Goal: Task Accomplishment & Management: Manage account settings

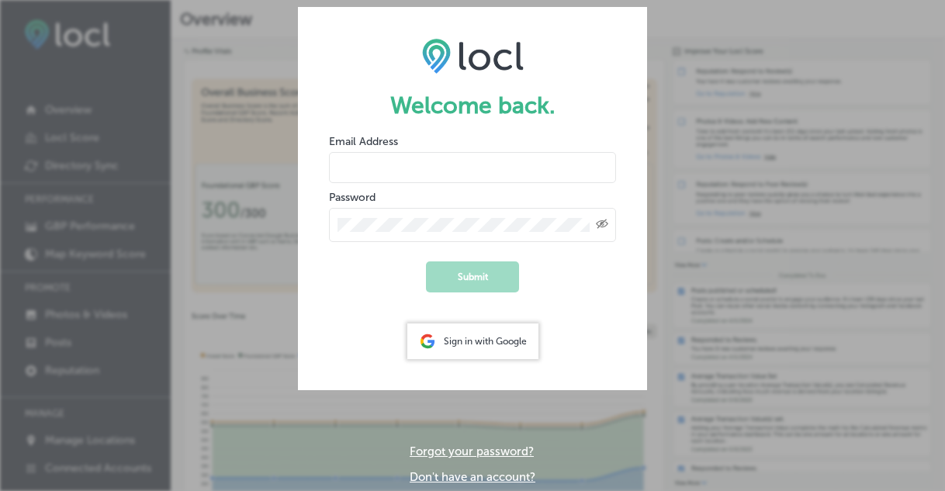
type input "contact@bakerbuilding.org"
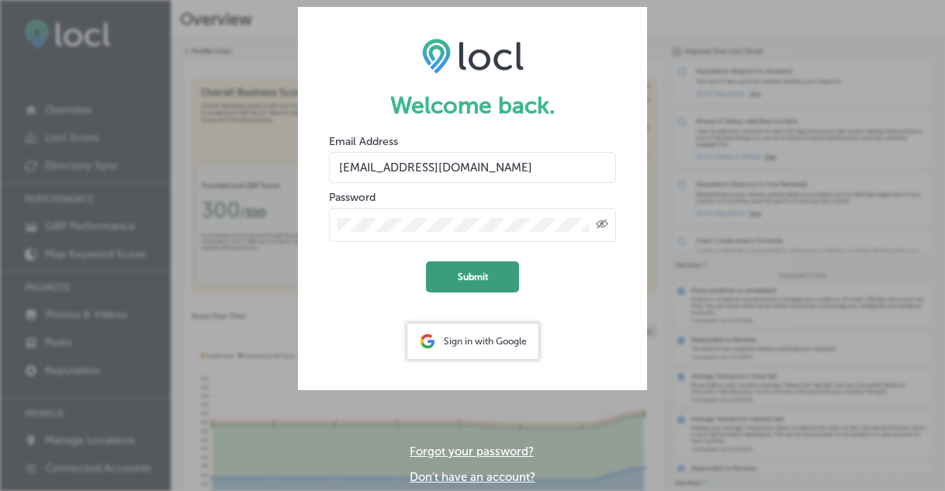
click at [481, 275] on button "Submit" at bounding box center [472, 276] width 93 height 31
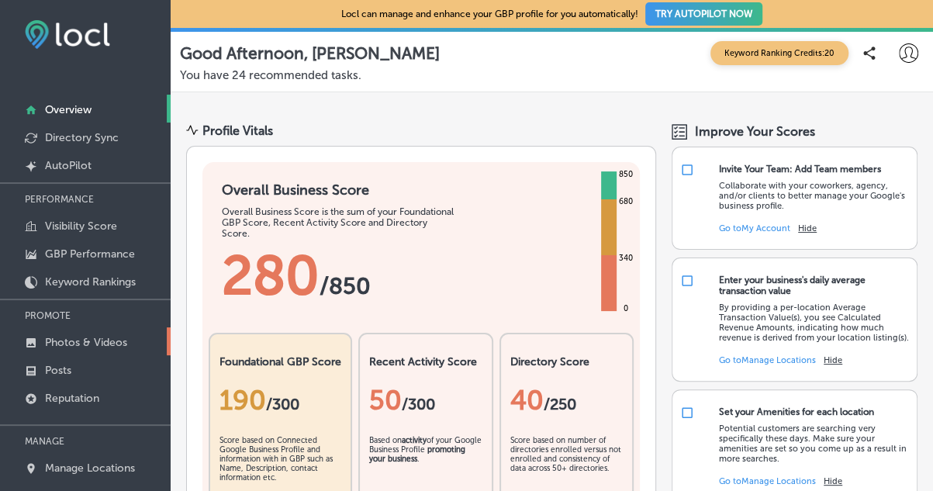
click at [87, 341] on p "Photos & Videos" at bounding box center [86, 342] width 82 height 13
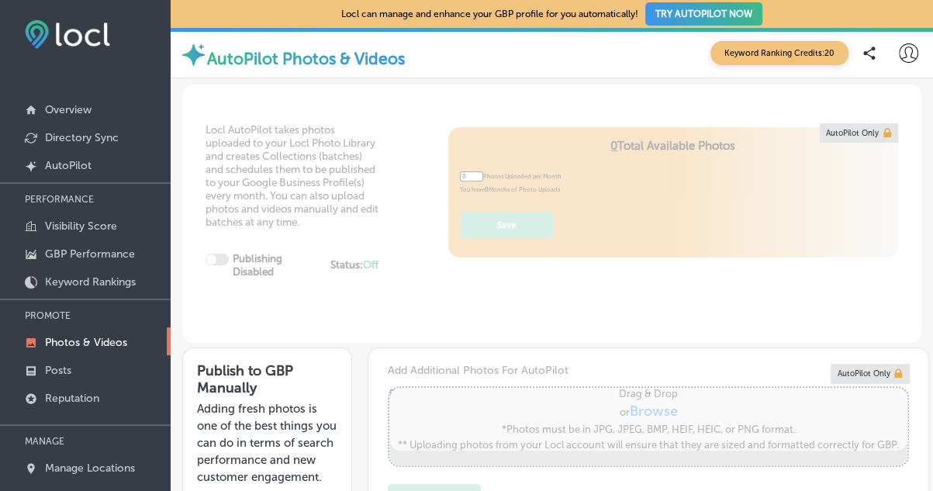
type input "5"
click at [663, 15] on button "TRY AUTOPILOT NOW" at bounding box center [704, 13] width 117 height 23
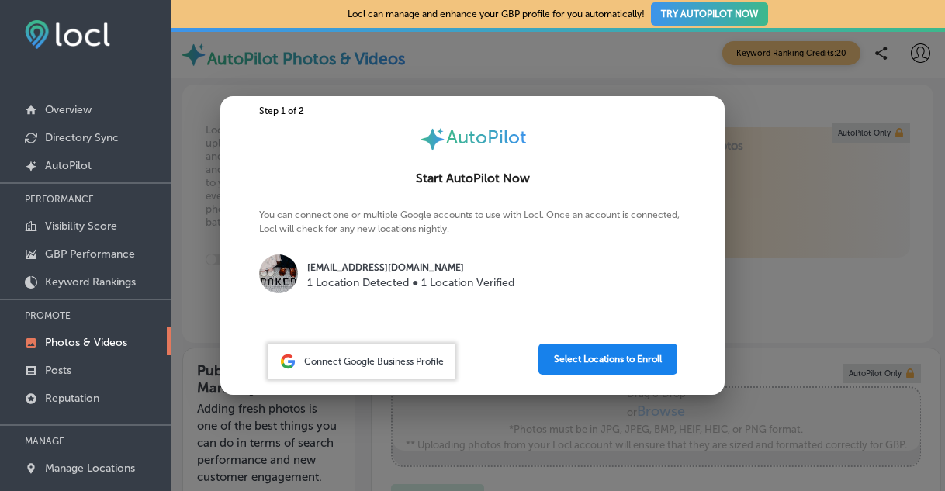
click at [604, 359] on button "Select Locations to Enroll" at bounding box center [607, 359] width 139 height 31
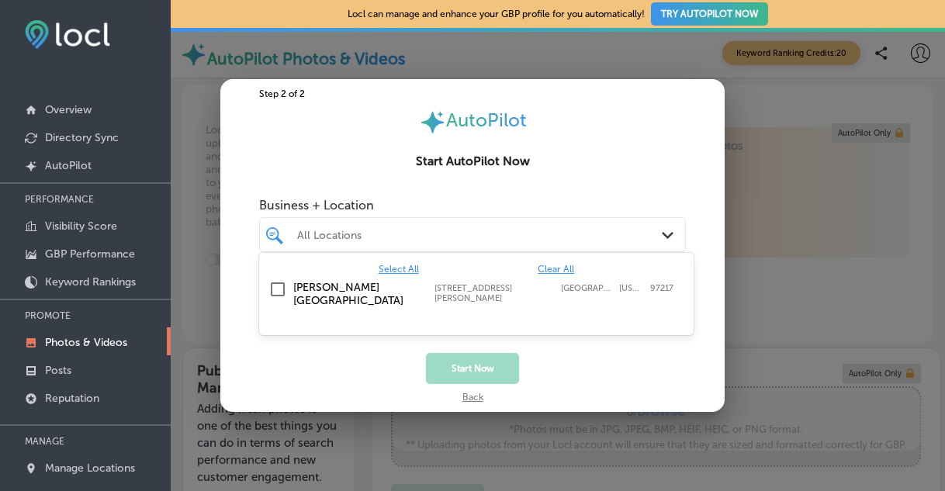
click at [623, 243] on div "All Locations" at bounding box center [472, 235] width 366 height 20
click at [326, 279] on div "Baker Building 5511 North Albina Avenue, Portland, Oregon, 97217 5511 North Alb…" at bounding box center [476, 294] width 422 height 33
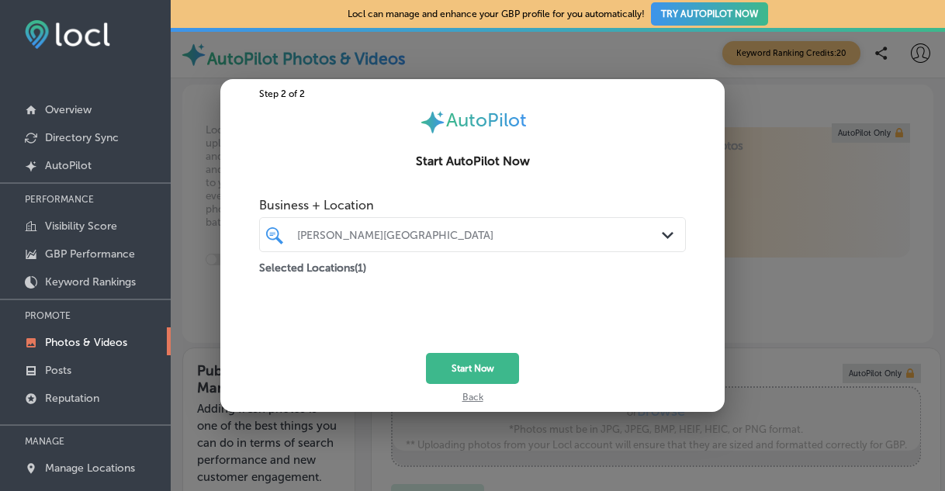
click at [559, 355] on div "Start Now" at bounding box center [472, 368] width 504 height 31
click at [467, 362] on button "Start Now" at bounding box center [472, 368] width 93 height 31
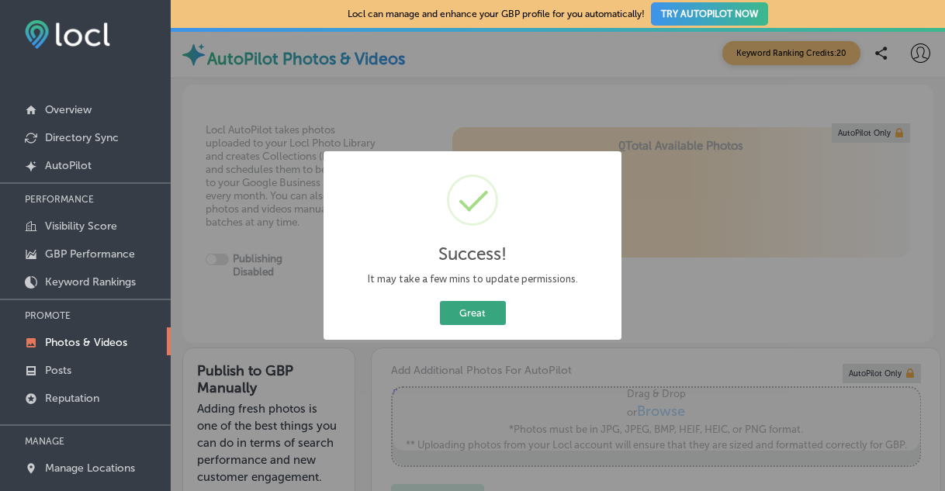
click at [486, 317] on button "Great" at bounding box center [473, 313] width 66 height 24
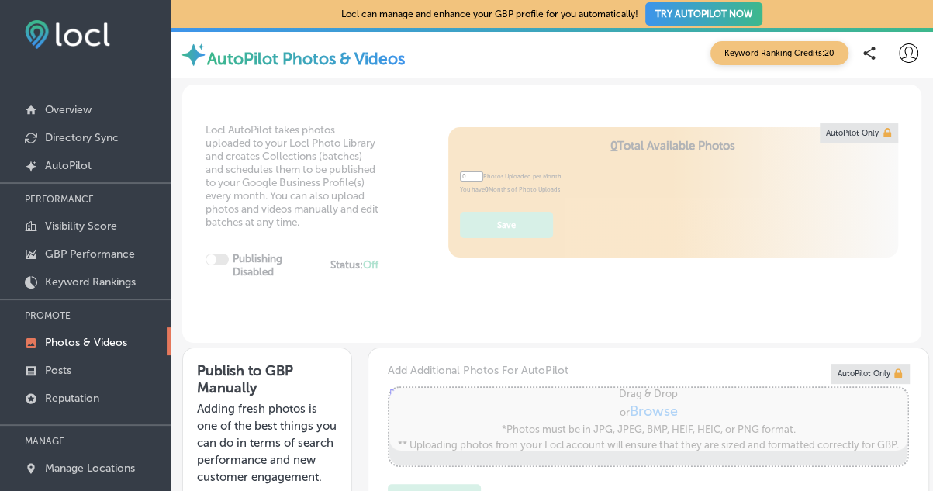
type input "5"
checkbox input "true"
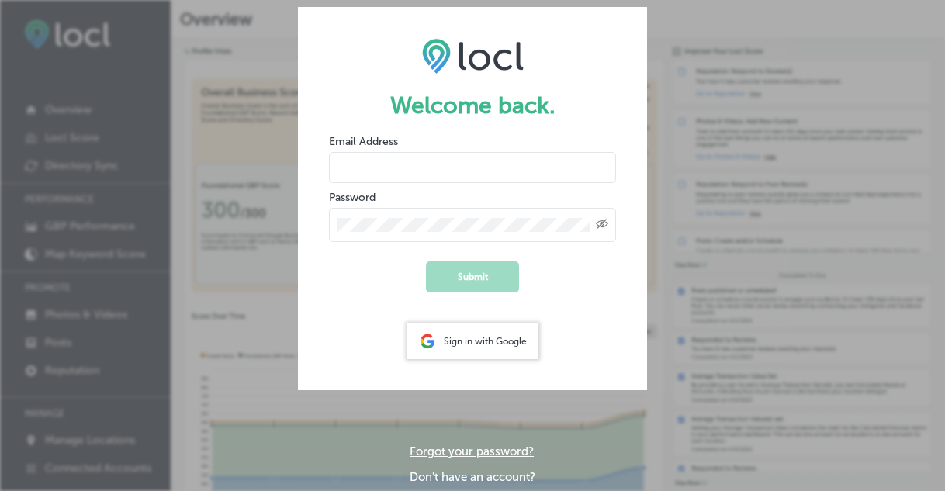
type input "contact@bakerbuilding.org"
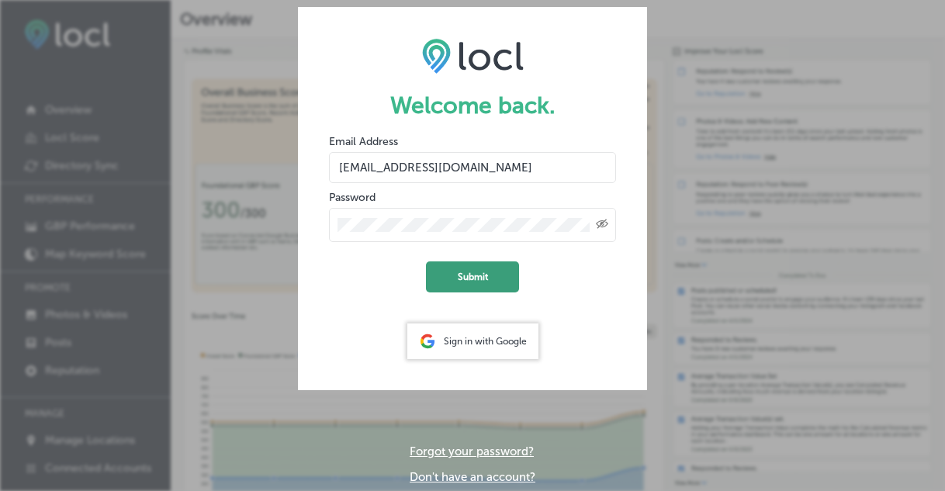
click at [475, 271] on button "Submit" at bounding box center [472, 276] width 93 height 31
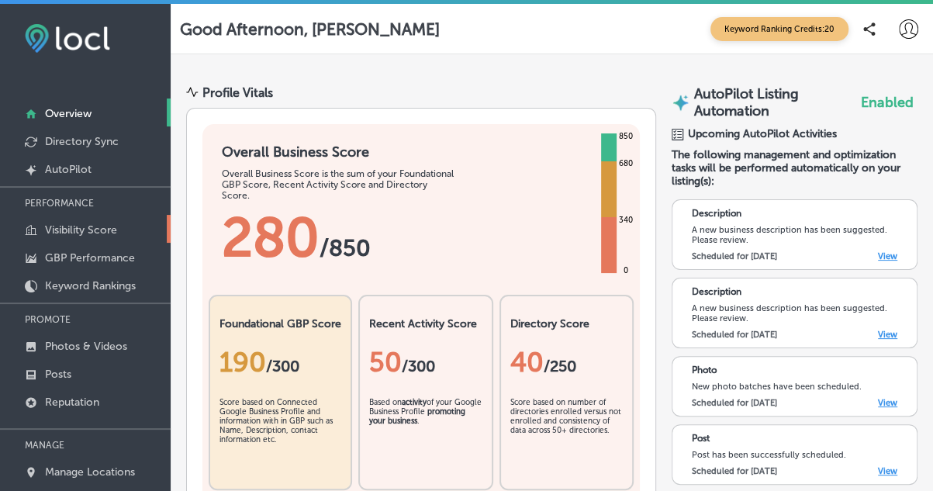
click at [100, 230] on p "Visibility Score" at bounding box center [81, 229] width 72 height 13
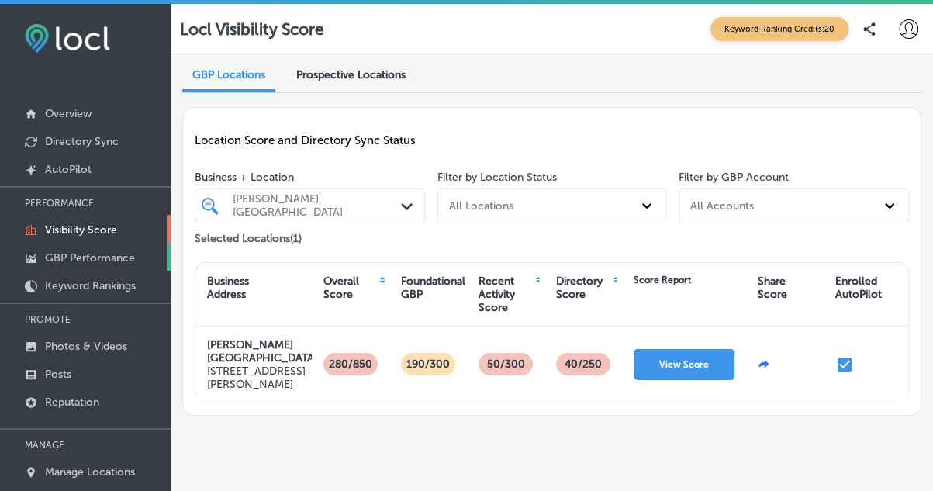
click at [90, 254] on p "GBP Performance" at bounding box center [90, 257] width 90 height 13
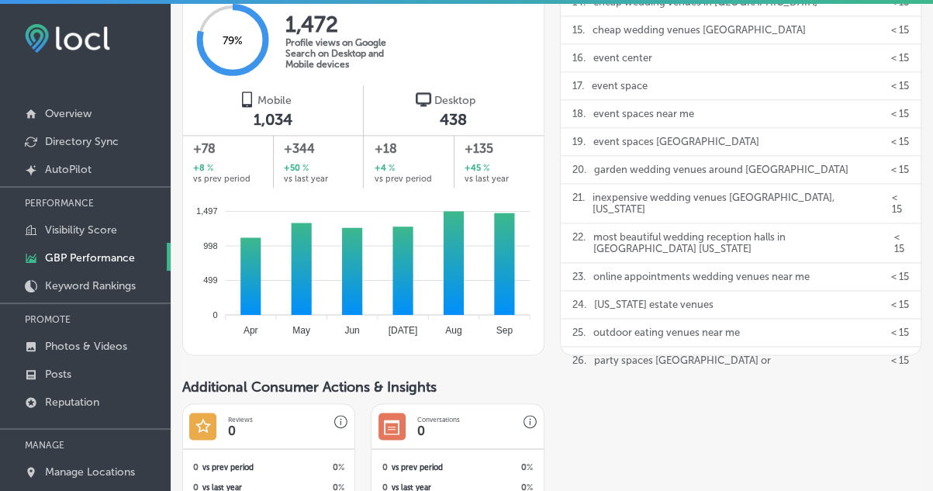
scroll to position [994, 0]
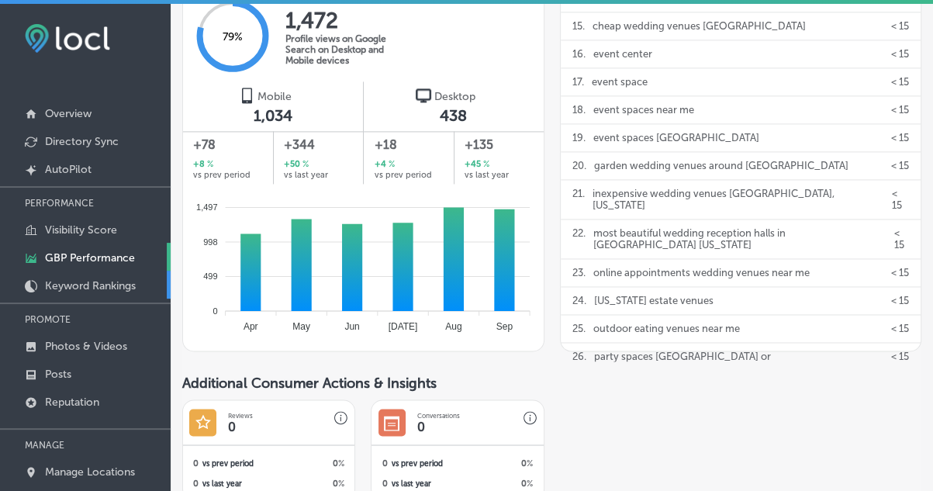
click at [110, 285] on p "Keyword Rankings" at bounding box center [90, 285] width 91 height 13
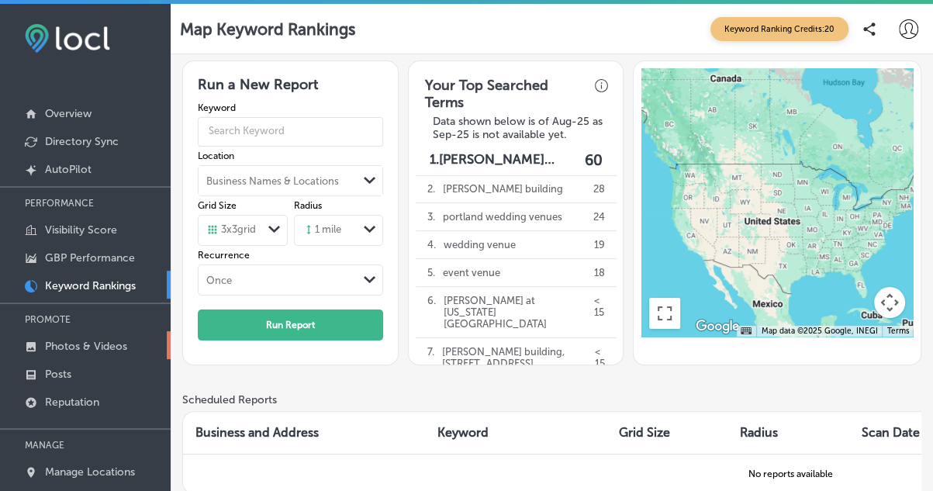
click at [109, 345] on p "Photos & Videos" at bounding box center [86, 346] width 82 height 13
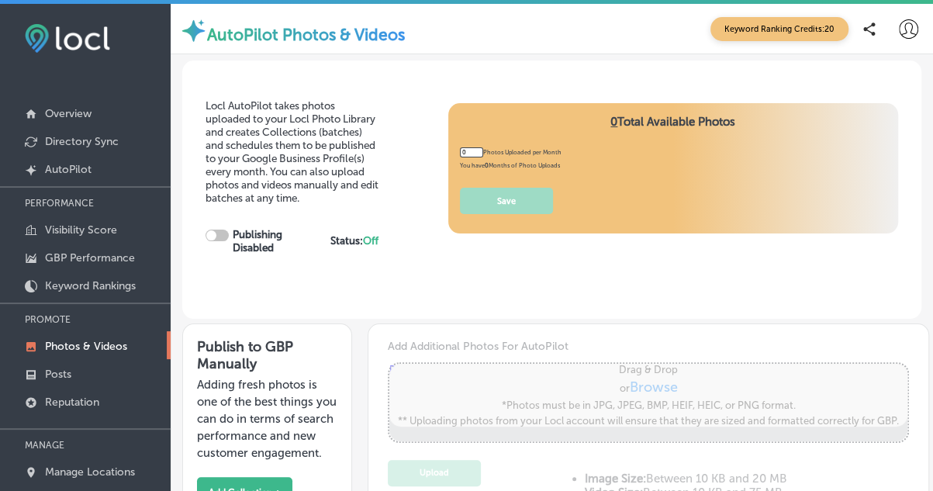
type input "5"
checkbox input "true"
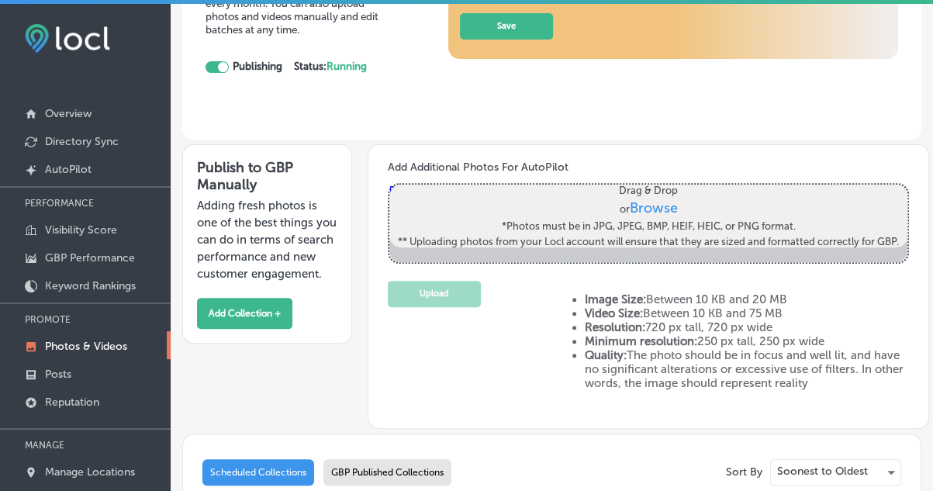
scroll to position [173, 0]
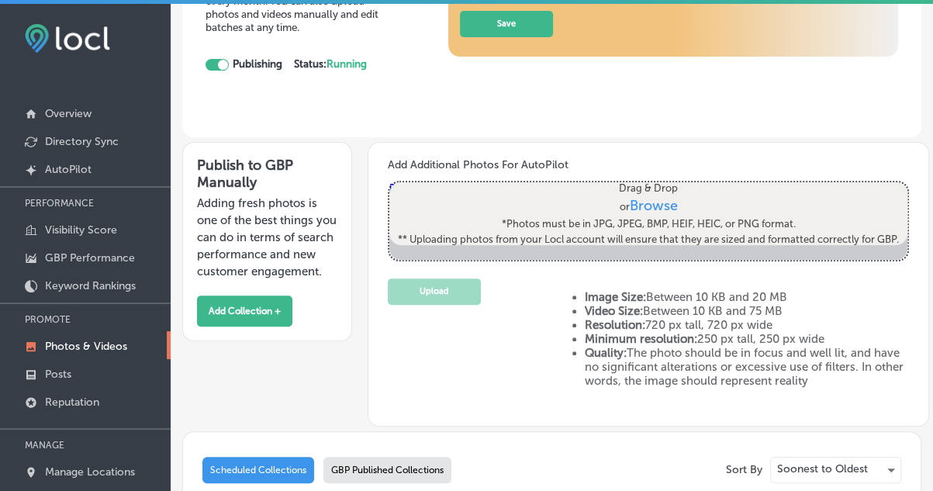
click at [639, 199] on span "Browse" at bounding box center [654, 205] width 48 height 17
click at [639, 187] on input "Drag & Drop or Browse *Photos must be in JPG, JPEG, BMP, HEIF, HEIC, or PNG for…" at bounding box center [648, 184] width 518 height 5
type input "C:\fakepath\Lauren+Chris-34.jpg"
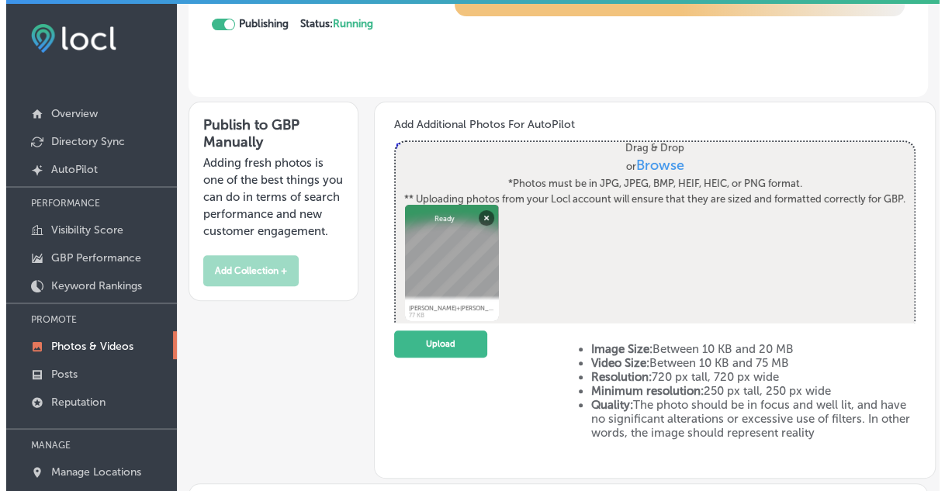
scroll to position [231, 0]
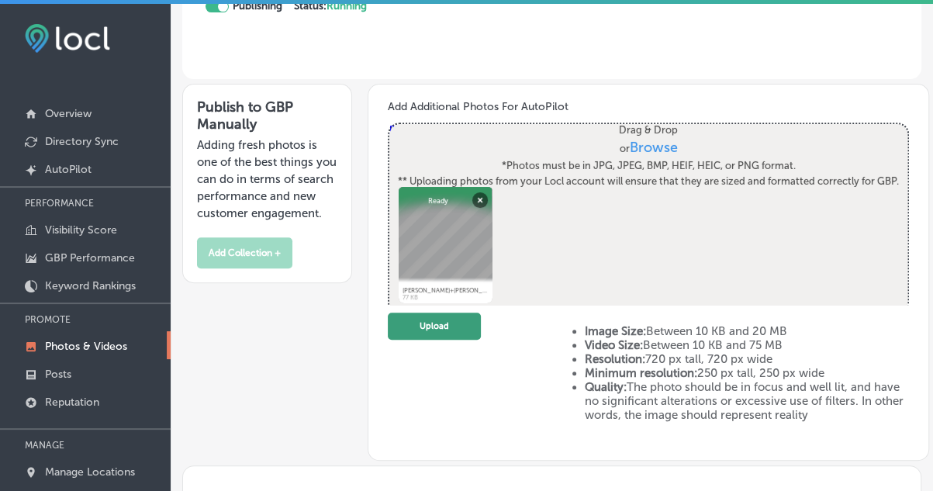
click at [444, 323] on button "Upload" at bounding box center [434, 326] width 93 height 27
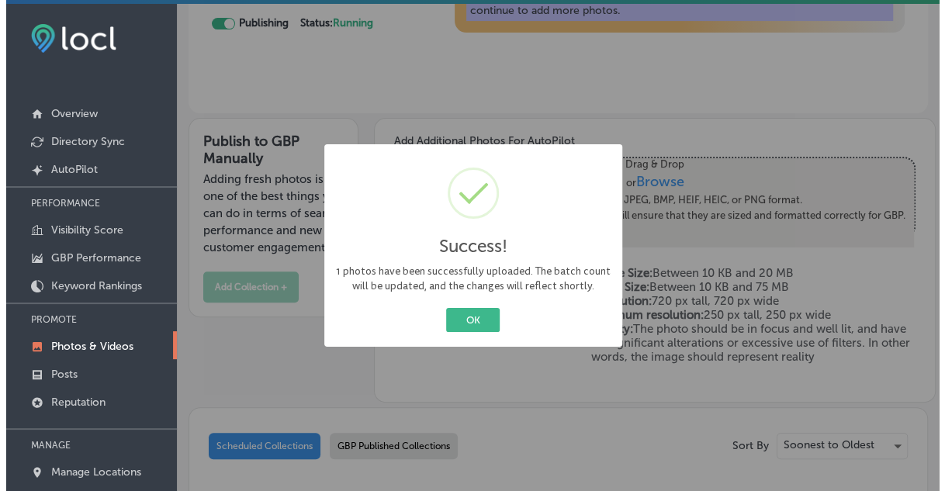
scroll to position [242, 0]
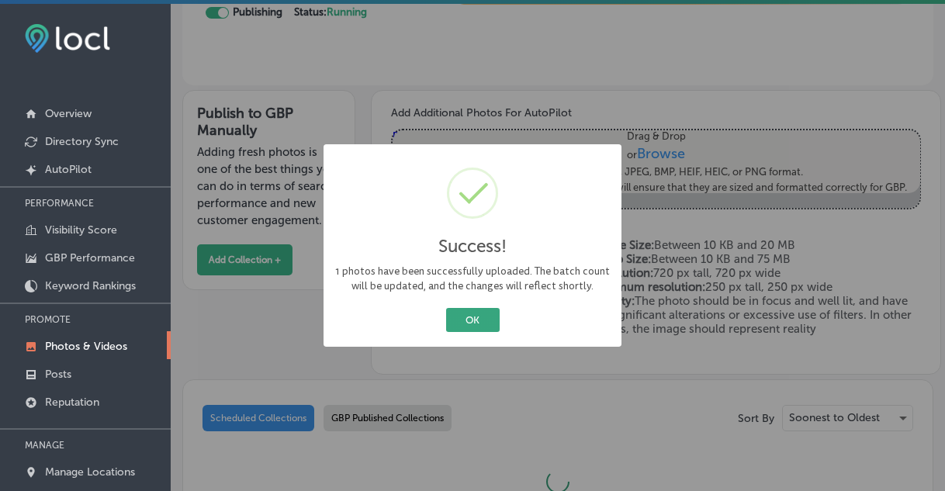
click at [466, 327] on button "OK" at bounding box center [473, 320] width 54 height 24
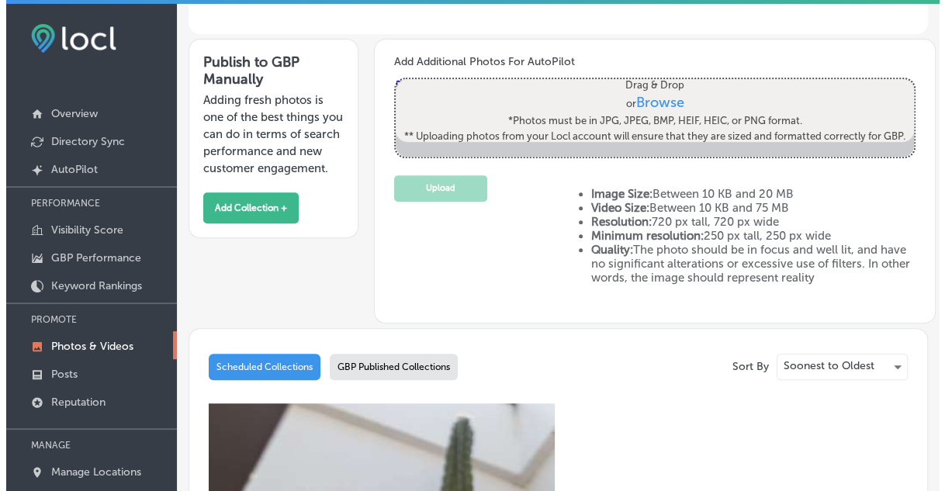
scroll to position [268, 0]
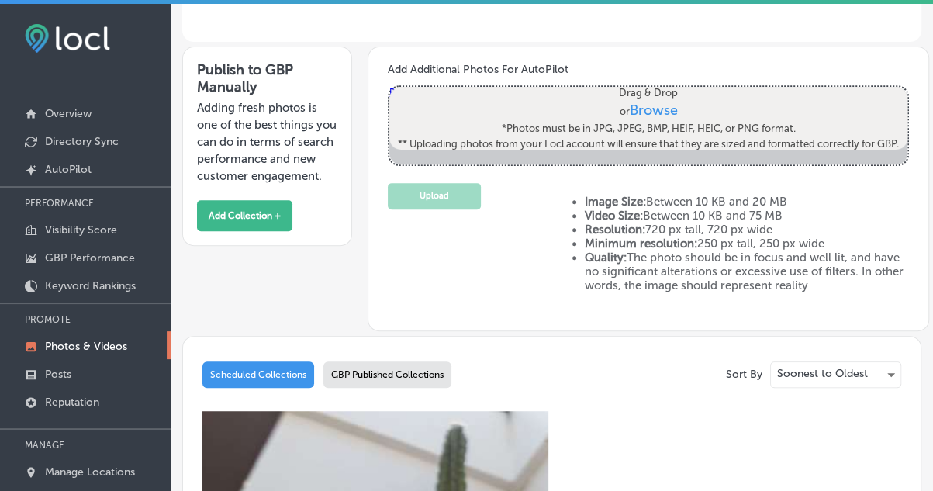
click at [640, 102] on span "Browse" at bounding box center [654, 110] width 48 height 17
click at [640, 92] on input "Drag & Drop or Browse *Photos must be in JPG, JPEG, BMP, HEIF, HEIC, or PNG for…" at bounding box center [648, 89] width 518 height 5
type input "C:\fakepath\Candace and Jason wedding-61.jpg"
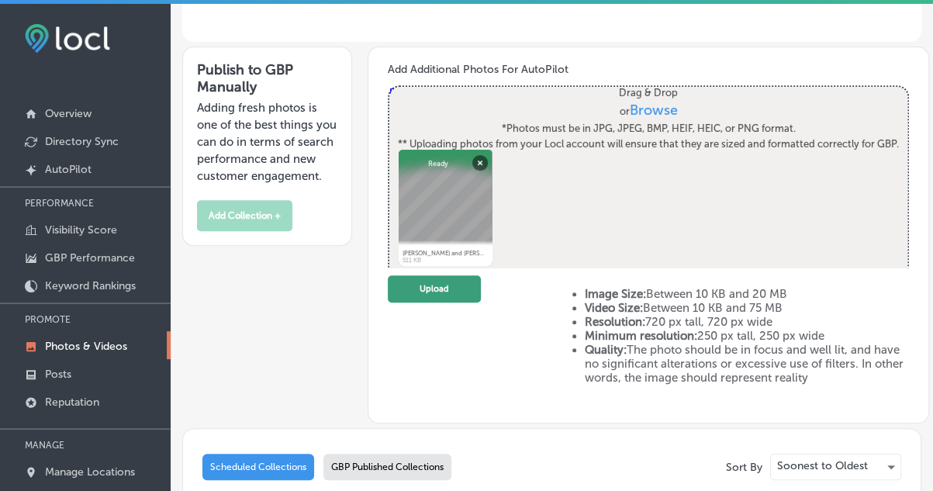
click at [456, 290] on button "Upload" at bounding box center [434, 288] width 93 height 27
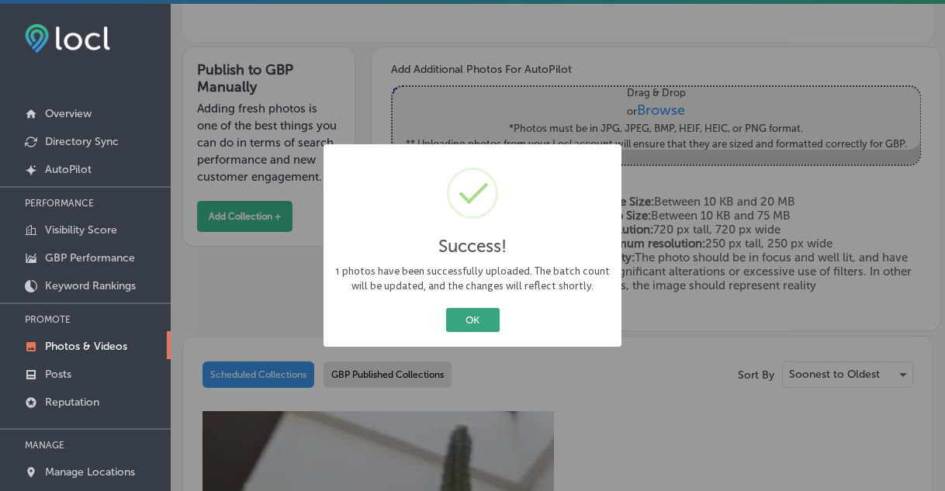
click at [475, 322] on button "OK" at bounding box center [473, 320] width 54 height 24
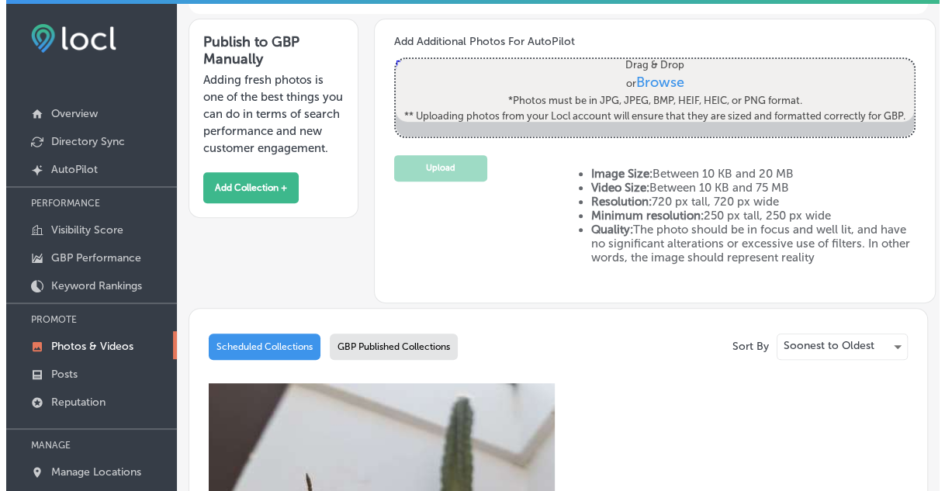
scroll to position [285, 0]
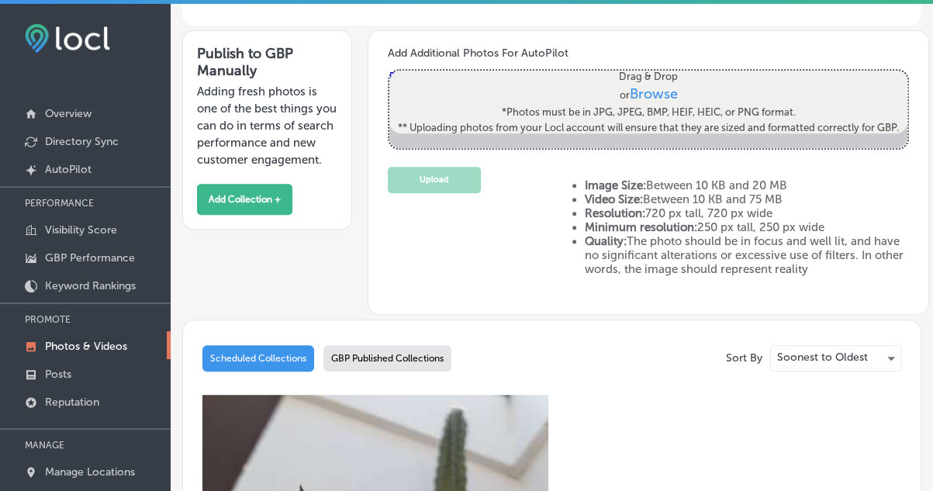
click at [646, 87] on span "Browse" at bounding box center [654, 93] width 48 height 17
click at [646, 75] on input "Drag & Drop or Browse *Photos must be in JPG, JPEG, BMP, HEIF, HEIC, or PNG for…" at bounding box center [648, 73] width 518 height 5
type input "C:\fakepath\20190422_084933.jpg"
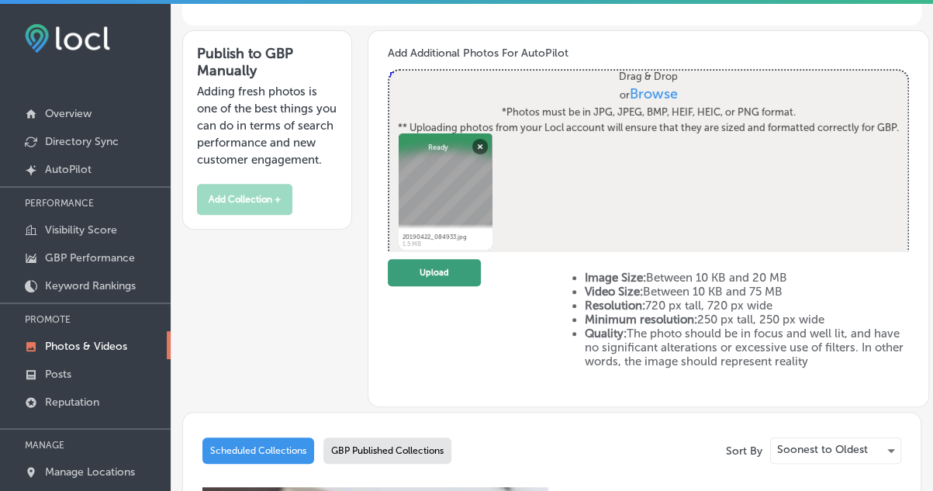
click at [427, 271] on button "Upload" at bounding box center [434, 272] width 93 height 27
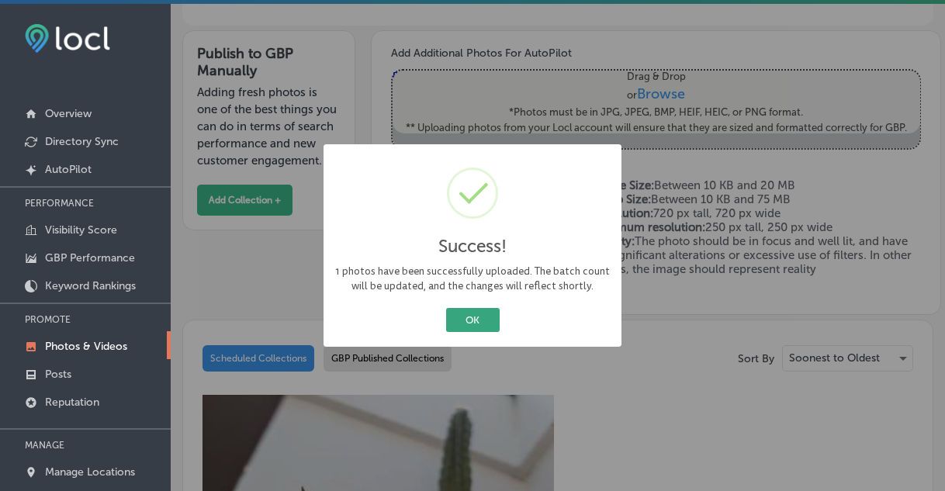
click at [481, 324] on button "OK" at bounding box center [473, 320] width 54 height 24
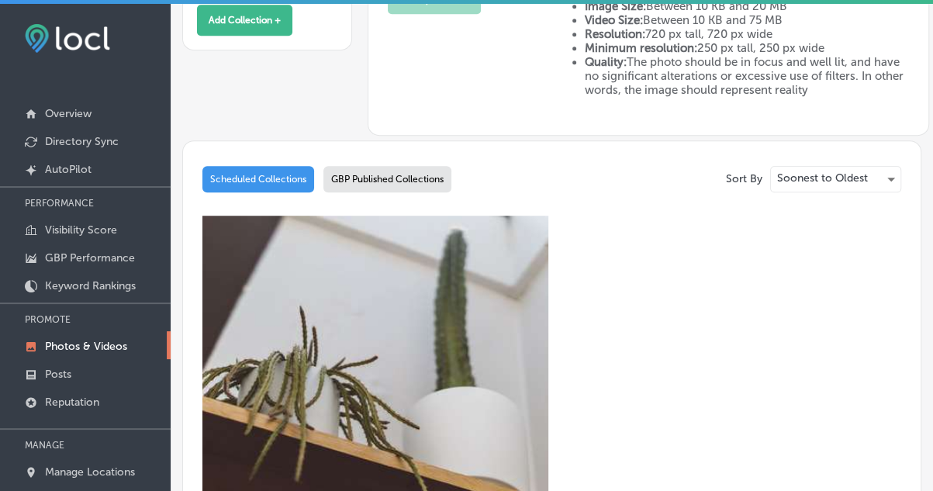
scroll to position [463, 0]
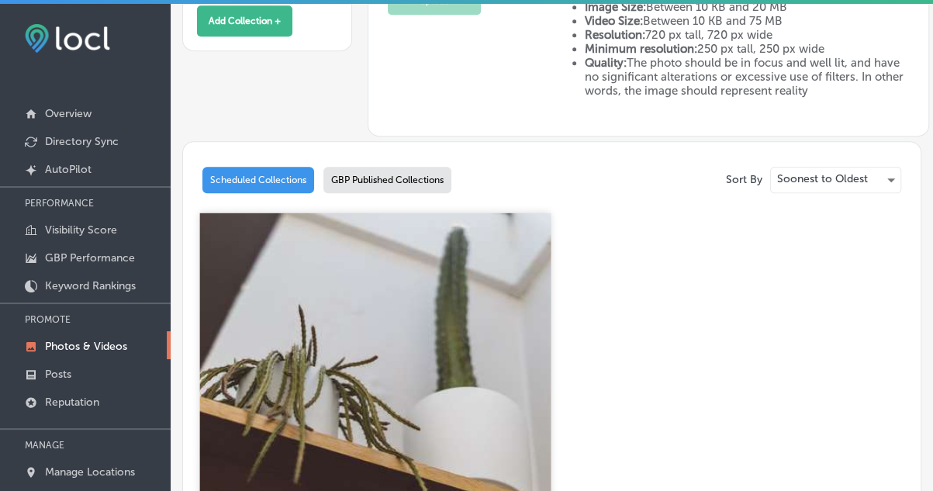
click at [315, 316] on img at bounding box center [375, 388] width 351 height 351
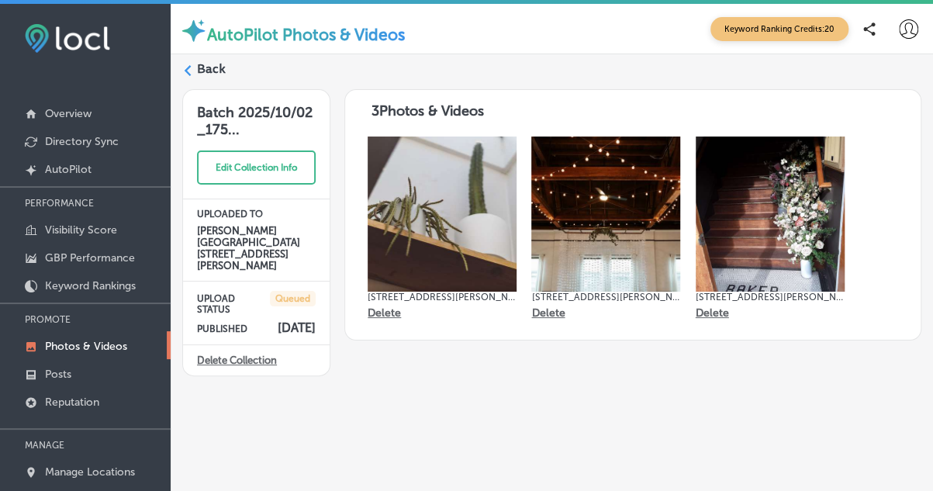
click at [203, 69] on label "Back" at bounding box center [211, 69] width 29 height 17
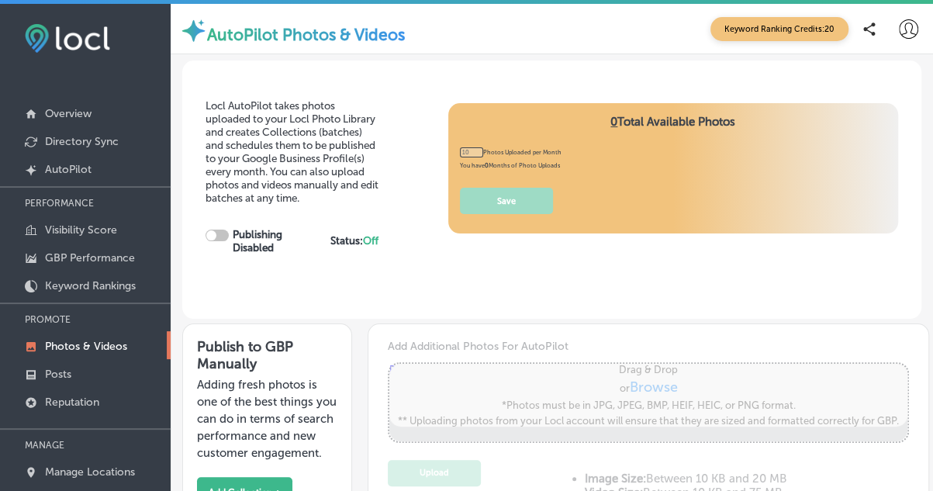
checkbox input "true"
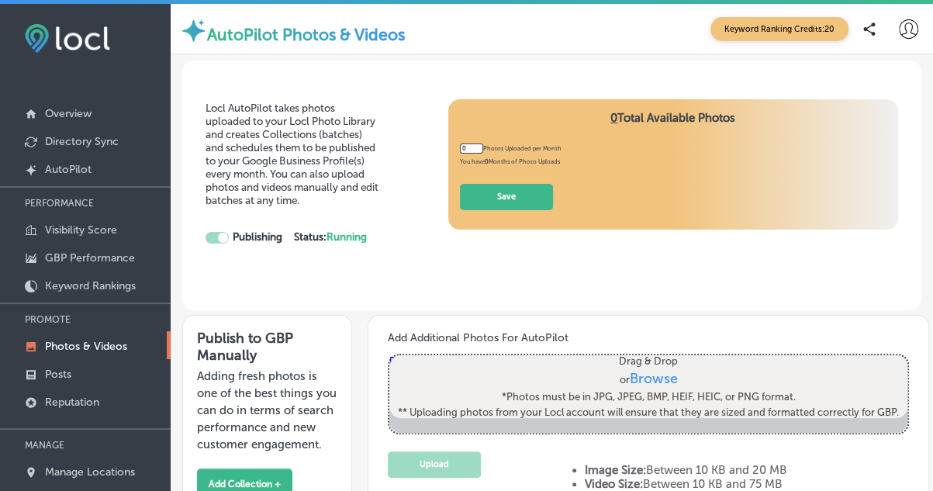
type input "5"
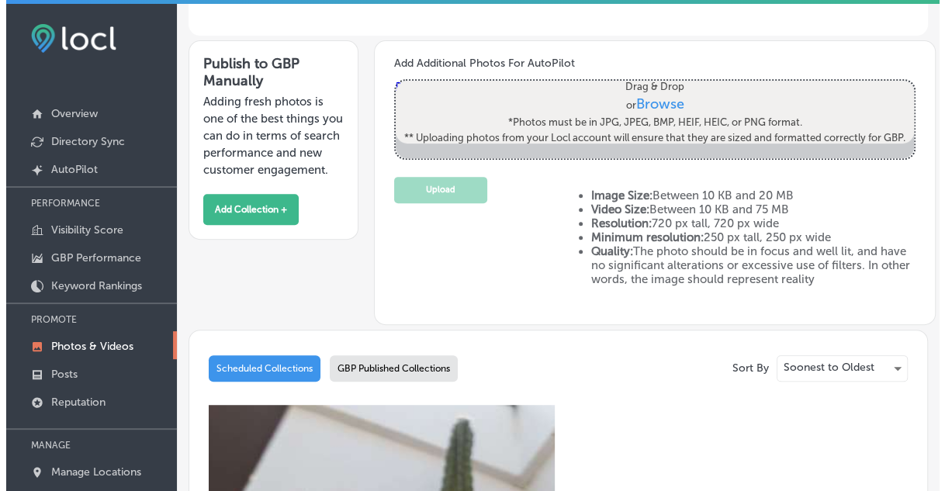
scroll to position [279, 0]
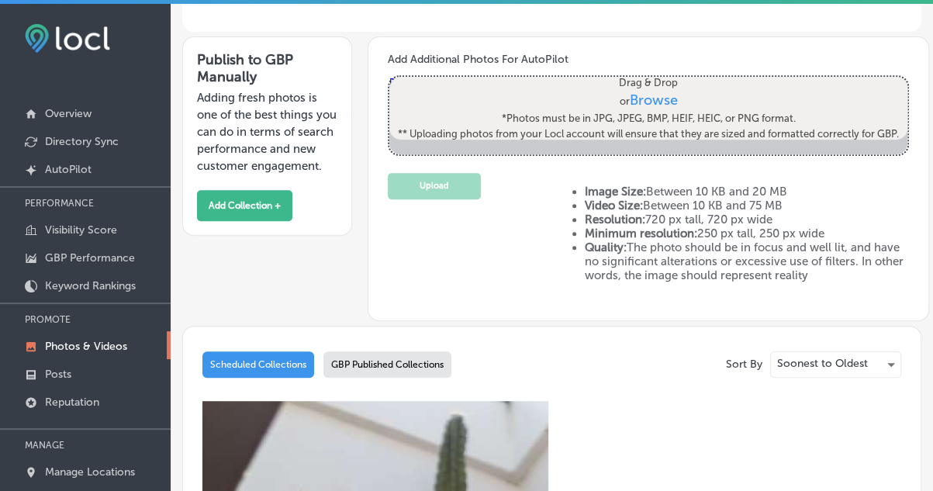
click at [652, 93] on span "Browse" at bounding box center [654, 100] width 48 height 17
click at [652, 81] on input "Drag & Drop or Browse *Photos must be in JPG, JPEG, BMP, HEIF, HEIC, or PNG for…" at bounding box center [648, 79] width 518 height 5
type input "C:\fakepath\Kate&Scott_Wedding_Baker_Building-156 (1).jpg"
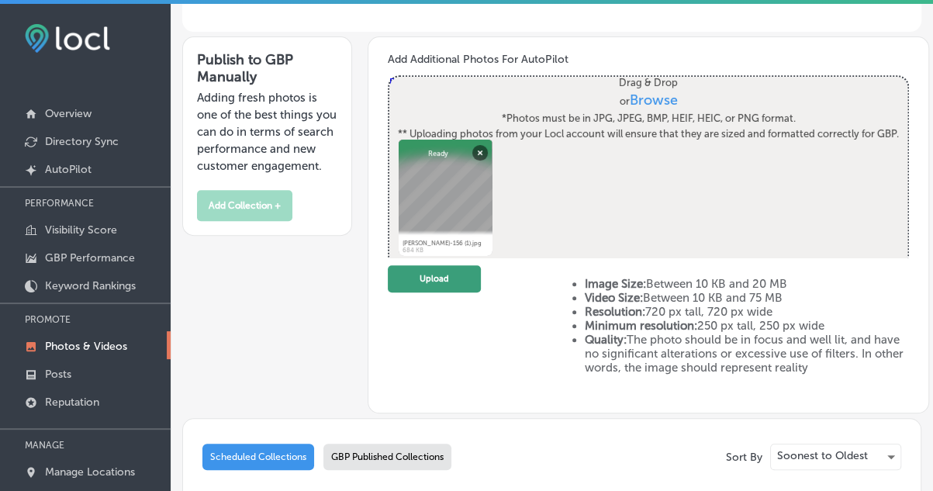
click at [453, 272] on button "Upload" at bounding box center [434, 278] width 93 height 27
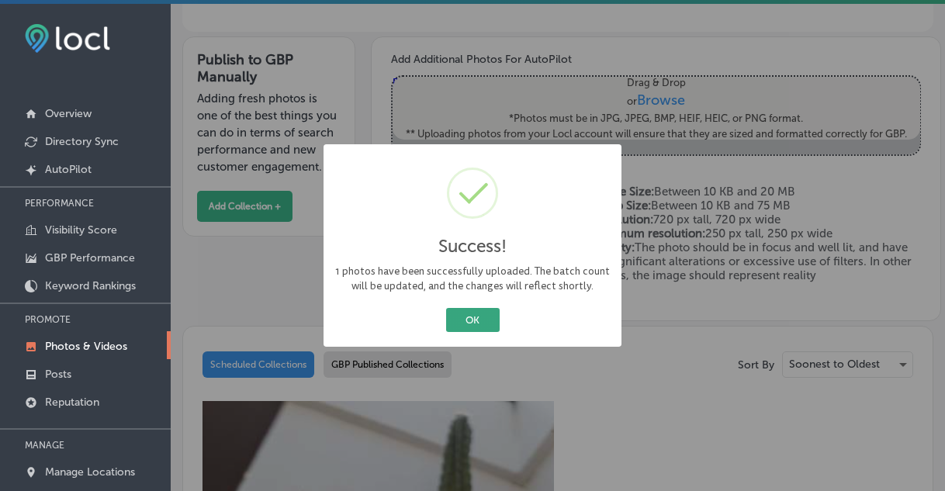
click at [481, 320] on button "OK" at bounding box center [473, 320] width 54 height 24
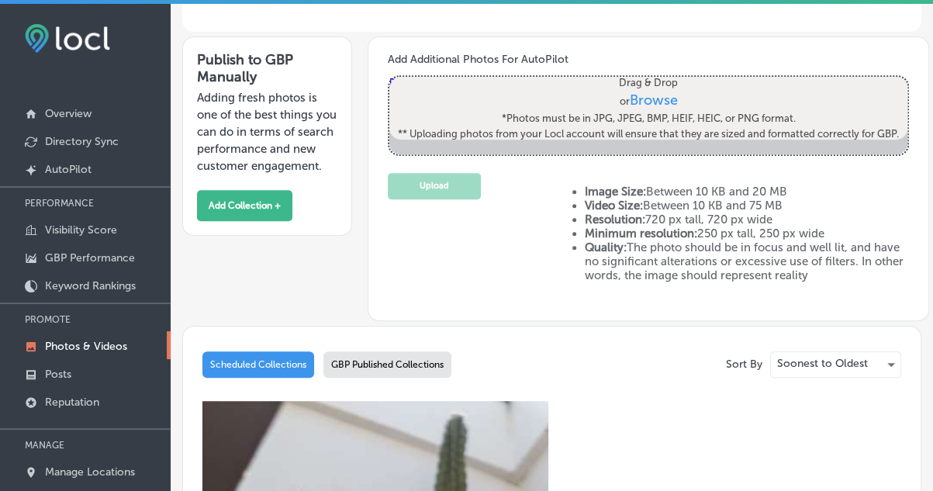
click at [635, 92] on span "Browse" at bounding box center [654, 100] width 48 height 17
click at [635, 81] on input "Drag & Drop or Browse *Photos must be in JPG, JPEG, BMP, HEIF, HEIC, or PNG for…" at bounding box center [648, 79] width 518 height 5
type input "C:\fakepath\Becky&Moe -SneakPeek-89.jpg"
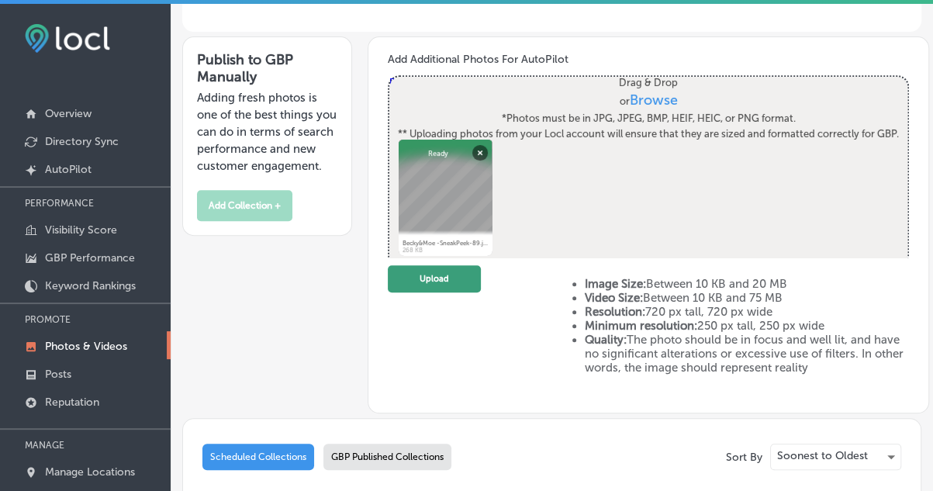
click at [450, 282] on button "Upload" at bounding box center [434, 278] width 93 height 27
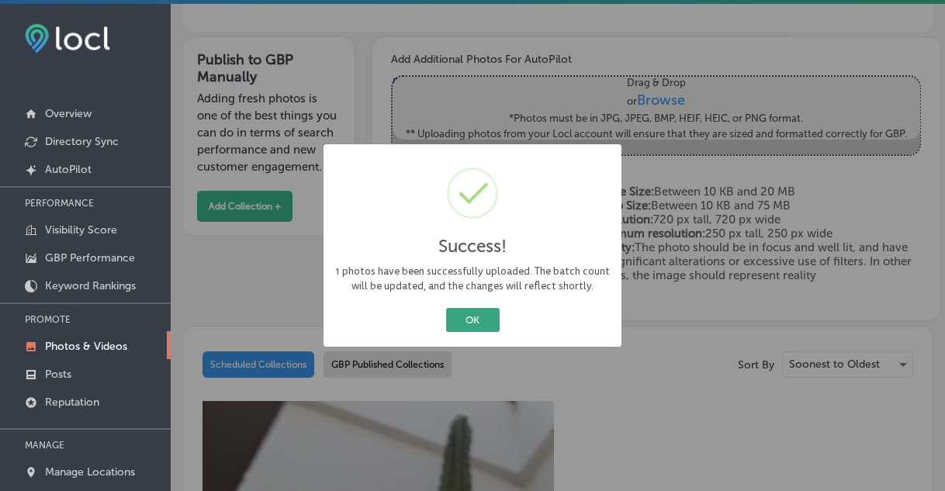
click at [483, 324] on button "OK" at bounding box center [473, 320] width 54 height 24
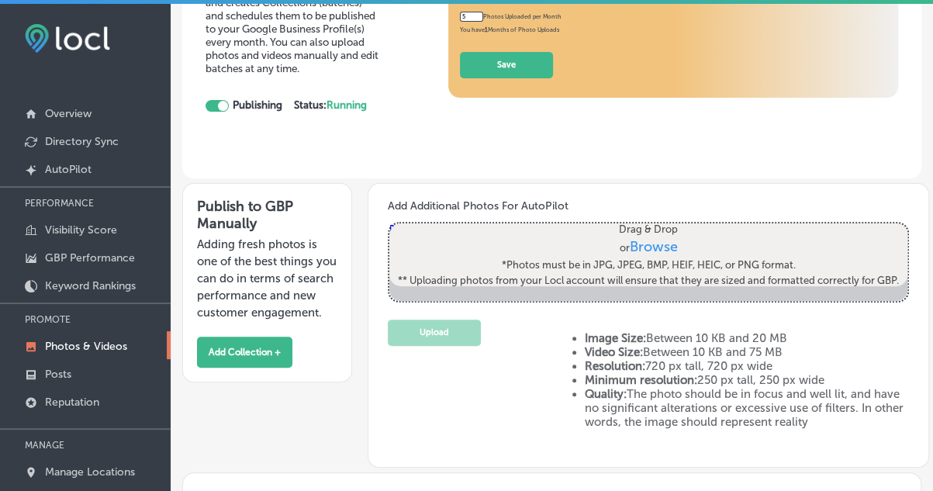
scroll to position [135, 0]
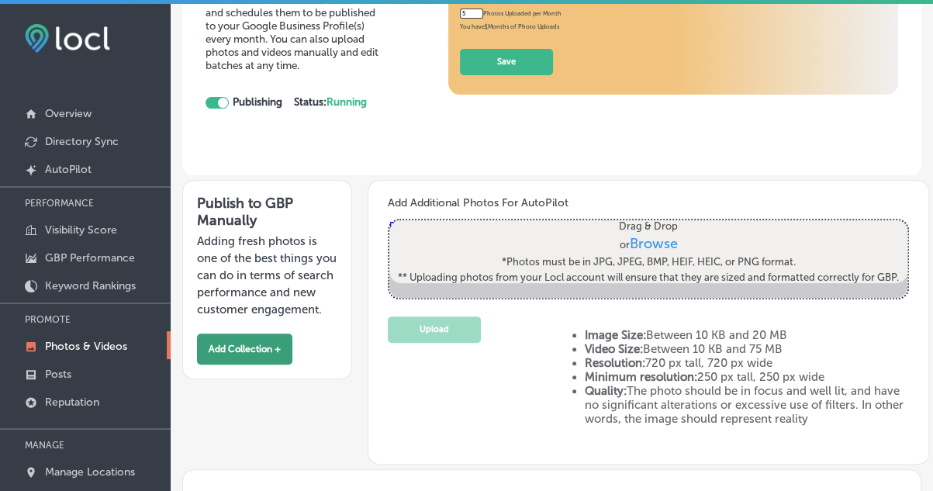
click at [244, 365] on button "Add Collection +" at bounding box center [244, 349] width 95 height 31
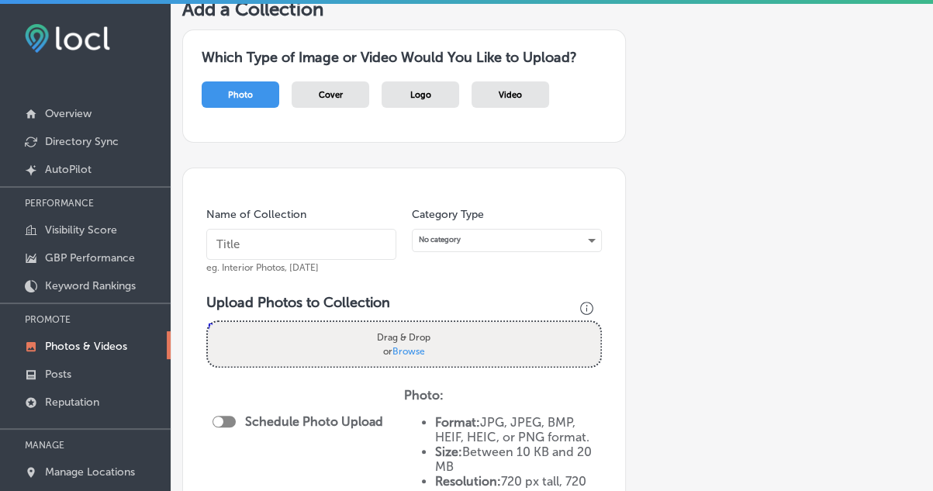
scroll to position [92, 0]
click at [529, 94] on div "Video" at bounding box center [511, 94] width 78 height 26
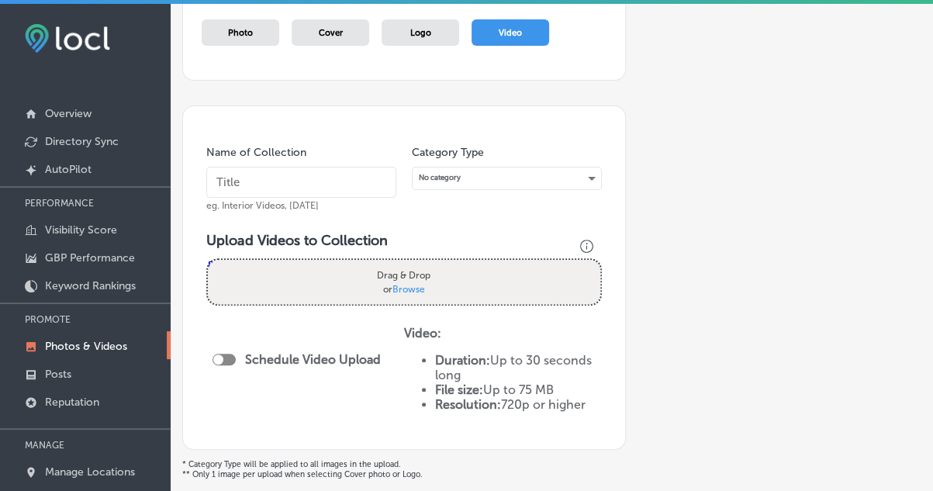
scroll to position [73, 0]
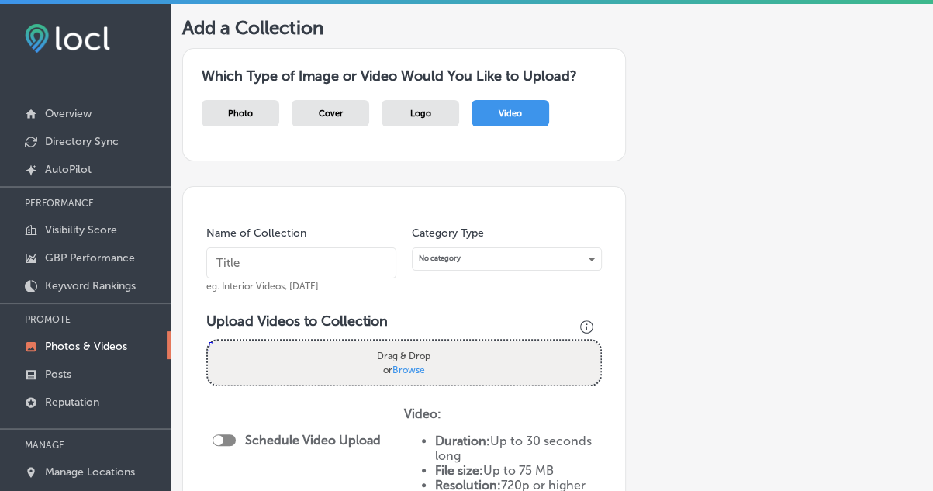
click at [250, 109] on span "Photo" at bounding box center [240, 114] width 25 height 10
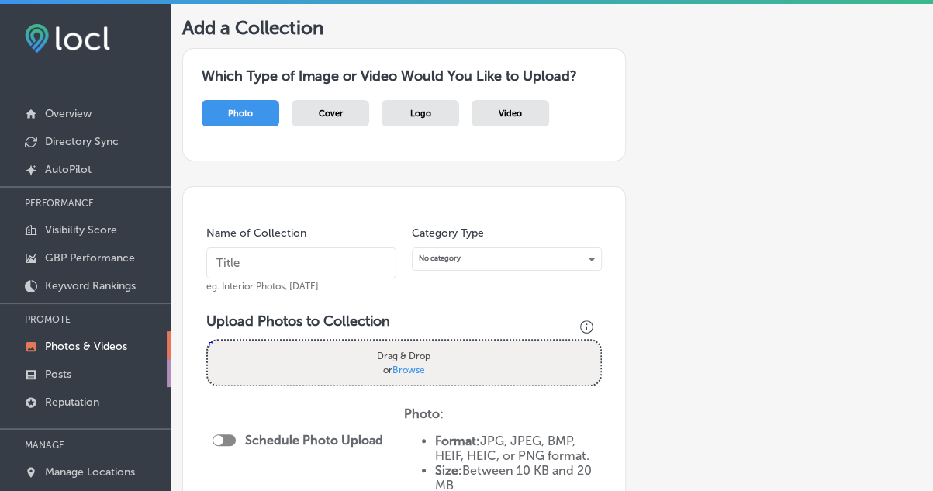
click at [78, 366] on link "Posts" at bounding box center [85, 373] width 171 height 28
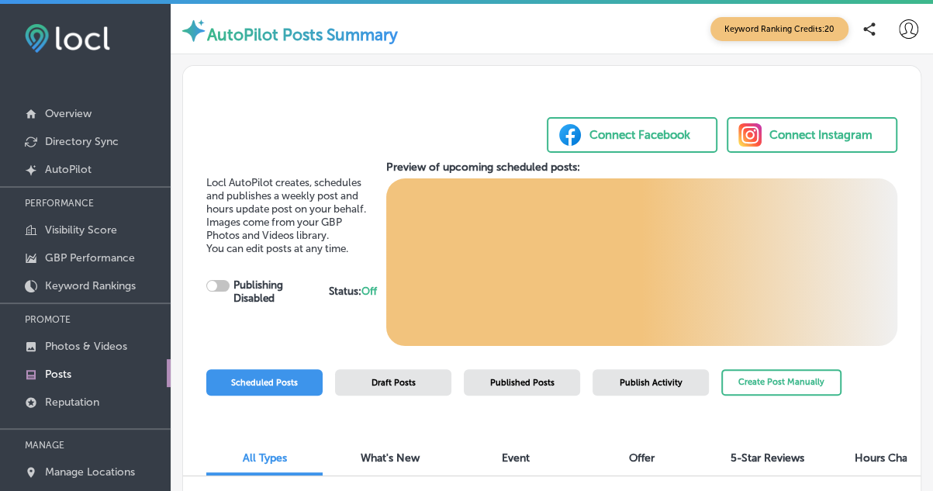
checkbox input "true"
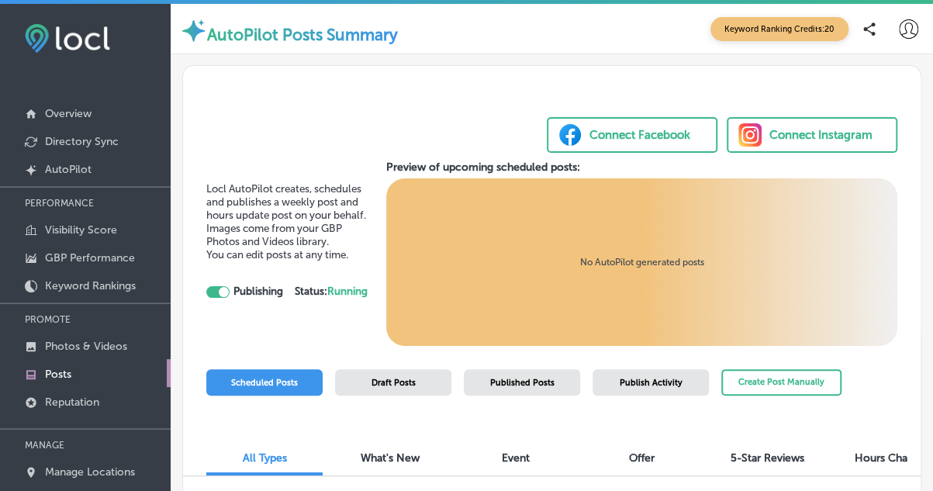
click at [608, 136] on div "Connect Facebook" at bounding box center [640, 134] width 101 height 23
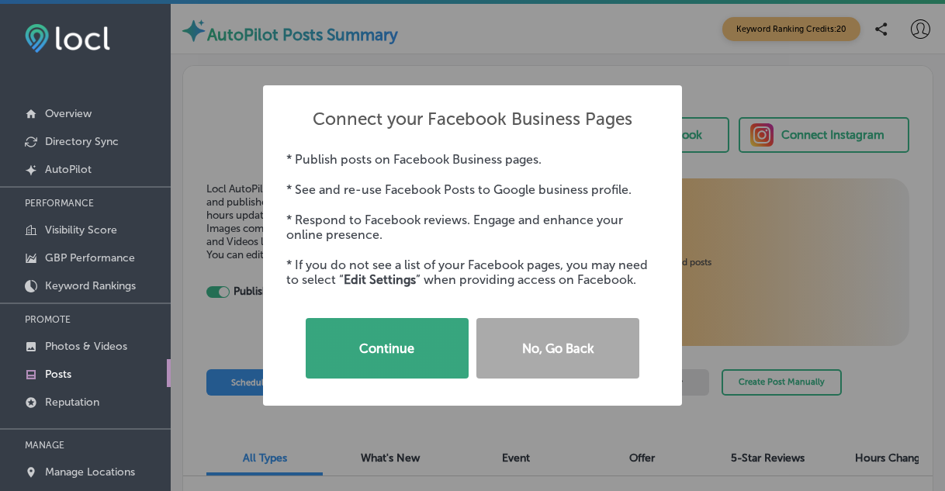
click at [389, 340] on button "Continue" at bounding box center [387, 348] width 163 height 61
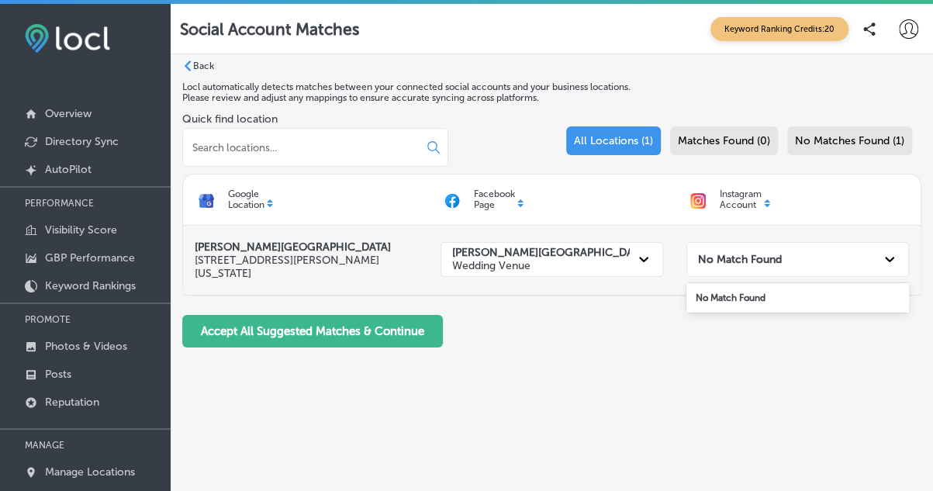
click at [774, 261] on strong "No Match Found" at bounding box center [740, 259] width 84 height 13
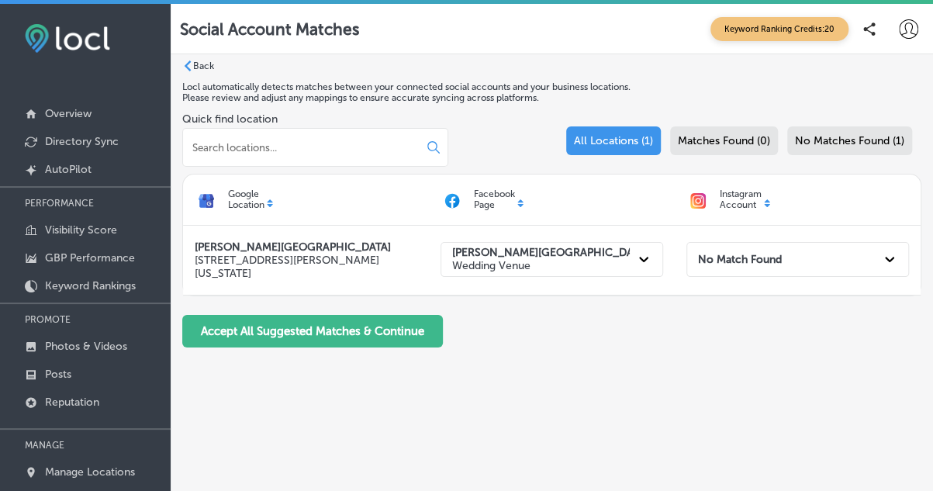
click at [813, 137] on span "No Matches Found (1)" at bounding box center [849, 140] width 109 height 13
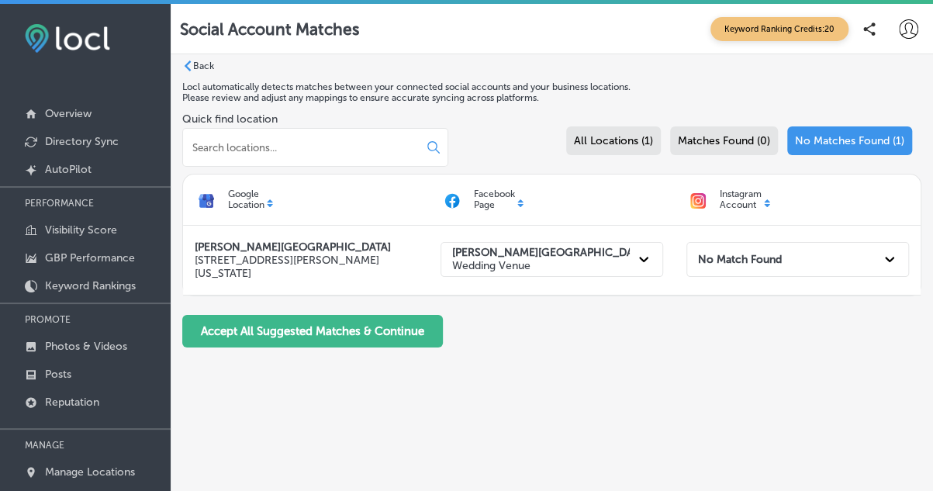
click at [602, 143] on span "All Locations (1)" at bounding box center [613, 140] width 79 height 13
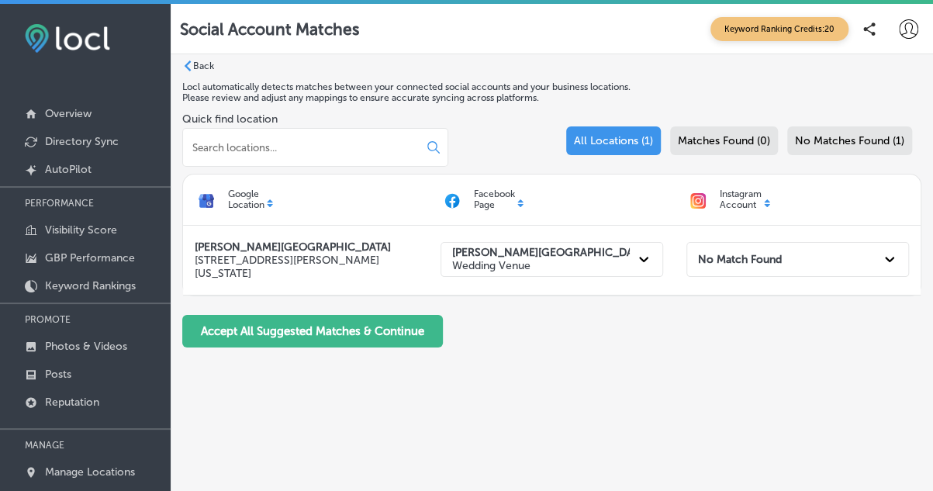
click at [514, 201] on p "Facebook Page" at bounding box center [494, 200] width 41 height 22
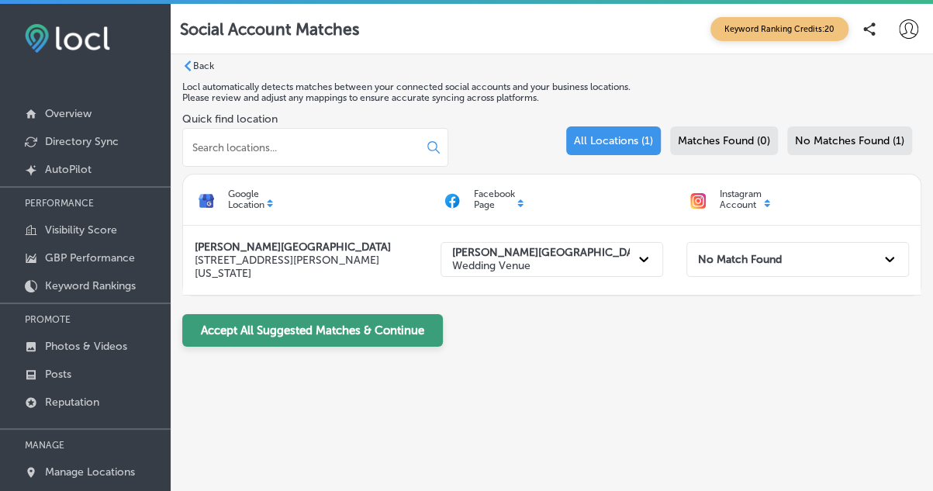
click at [355, 335] on button "Accept All Suggested Matches & Continue" at bounding box center [312, 330] width 261 height 33
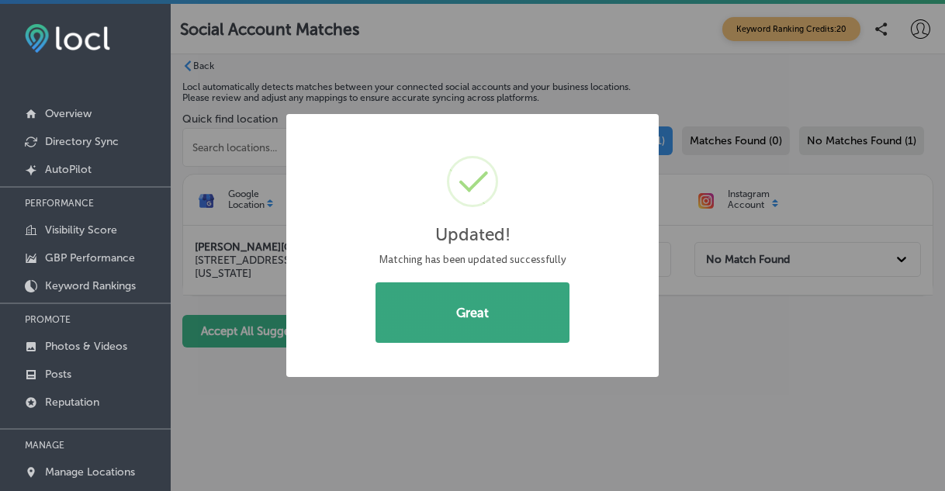
click at [450, 320] on button "Great" at bounding box center [473, 312] width 194 height 61
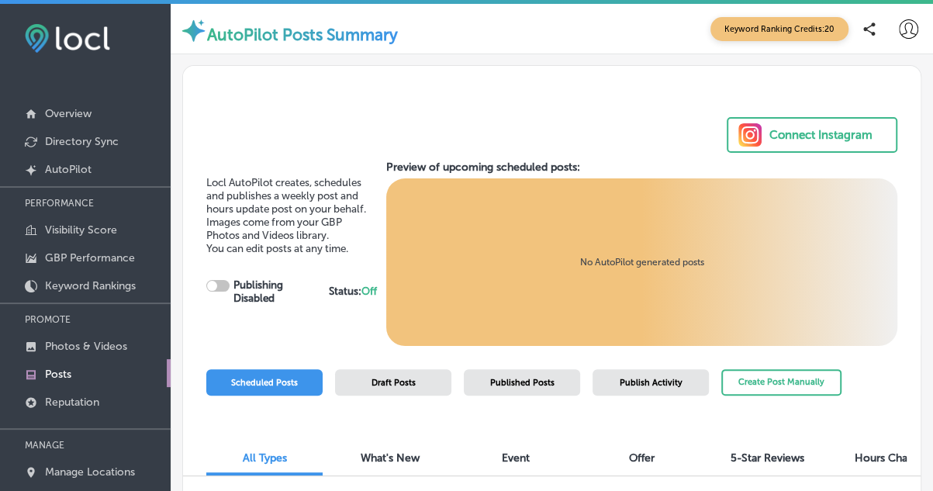
checkbox input "true"
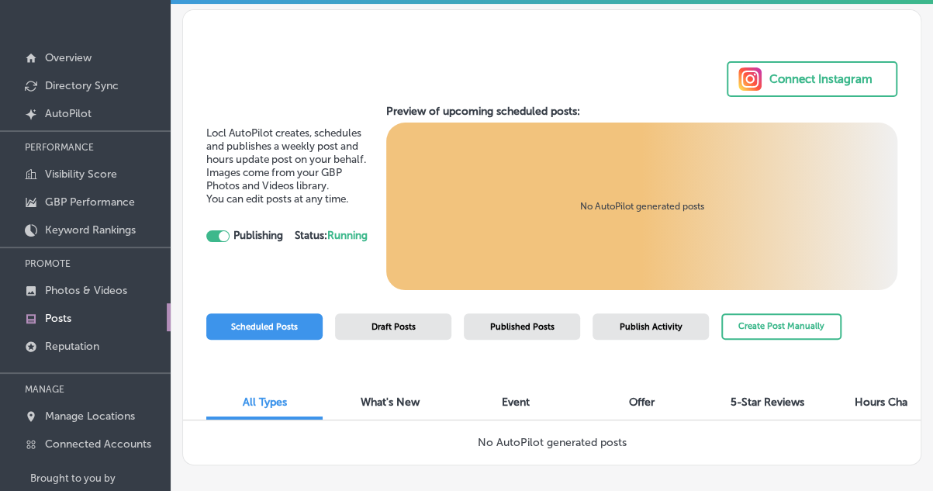
scroll to position [42, 0]
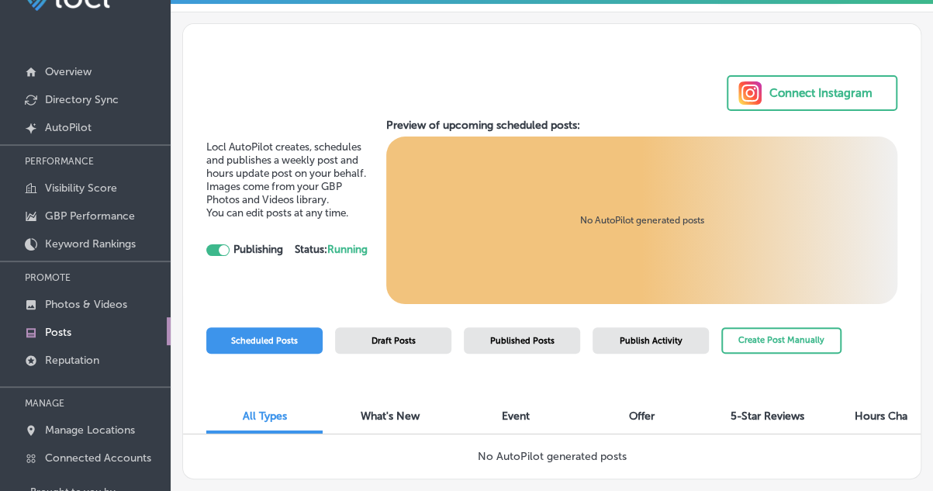
click at [850, 83] on div "Connect Instagram" at bounding box center [821, 92] width 103 height 23
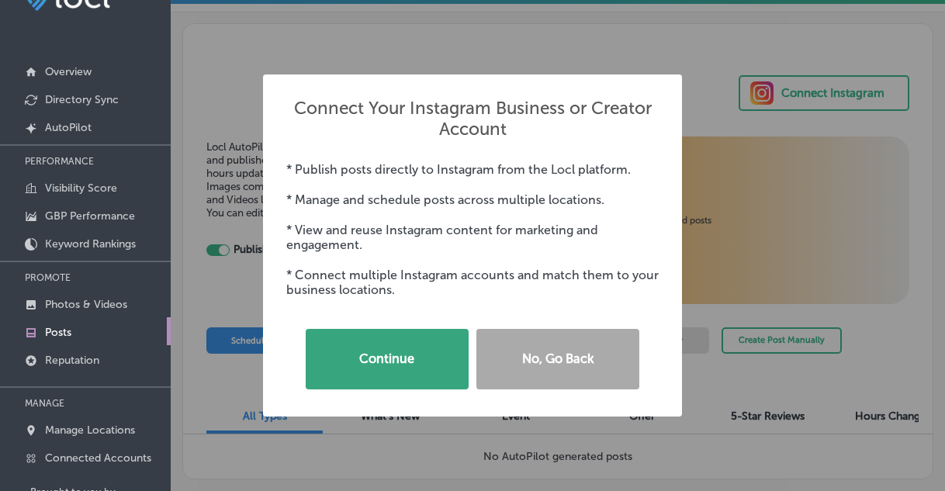
click at [411, 362] on button "Continue" at bounding box center [387, 359] width 163 height 61
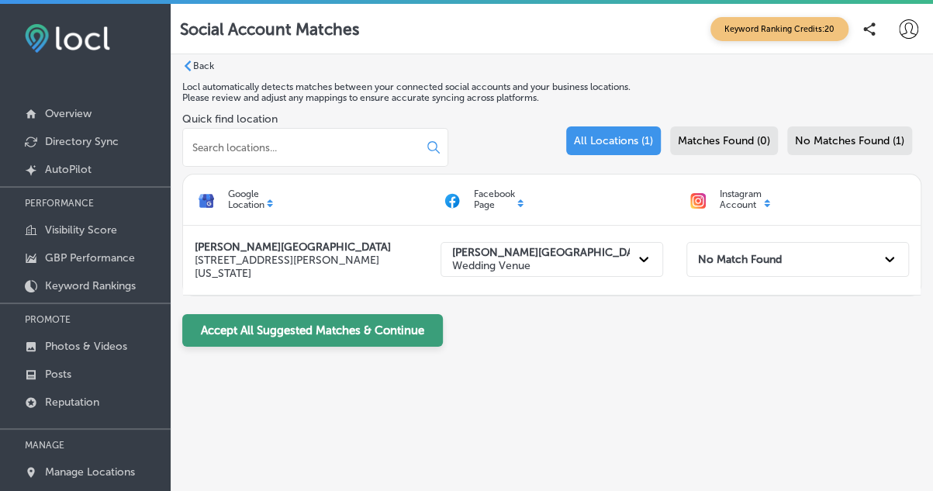
click at [403, 324] on button "Accept All Suggested Matches & Continue" at bounding box center [312, 330] width 261 height 33
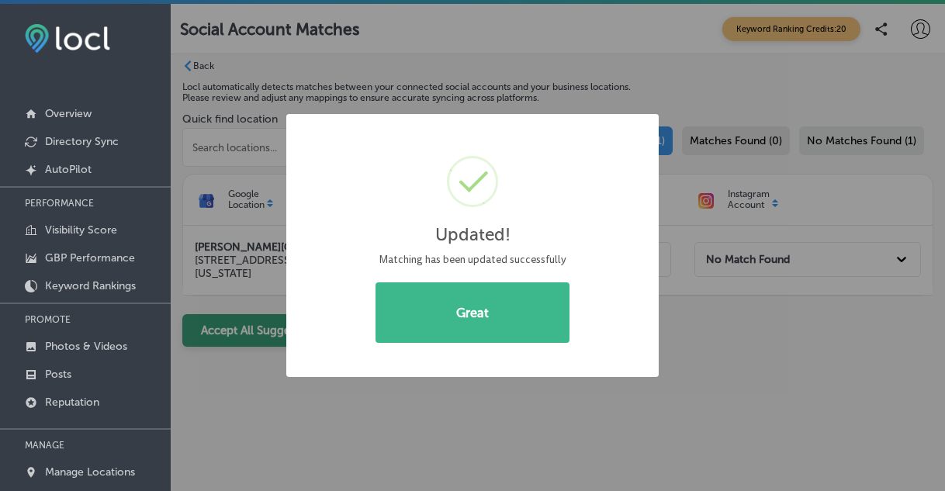
click at [403, 324] on button "Great" at bounding box center [473, 312] width 194 height 61
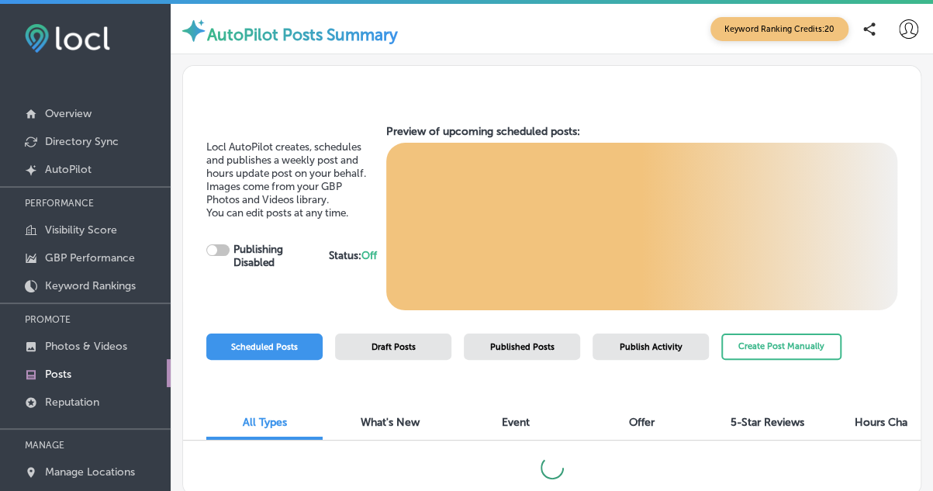
checkbox input "true"
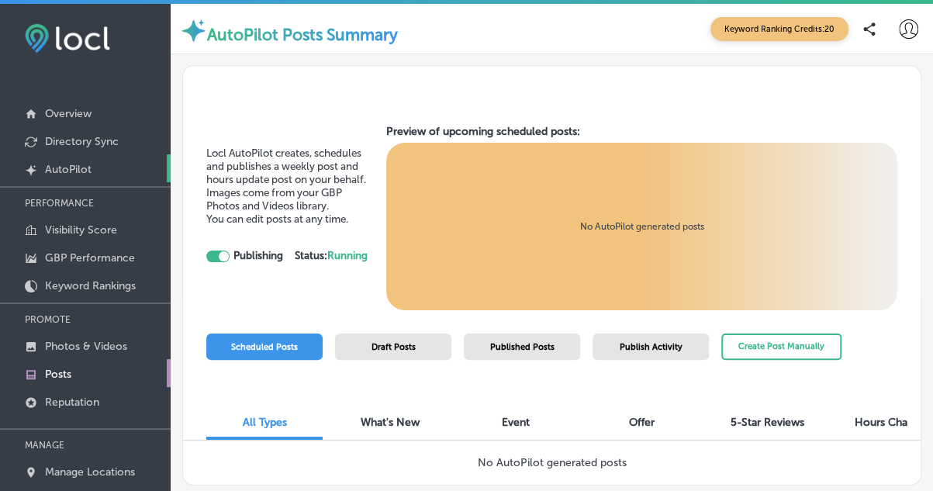
click at [100, 171] on link "Created by potrace 1.10, written by Peter Selinger 2001-2011 AutoPilot" at bounding box center [85, 168] width 171 height 28
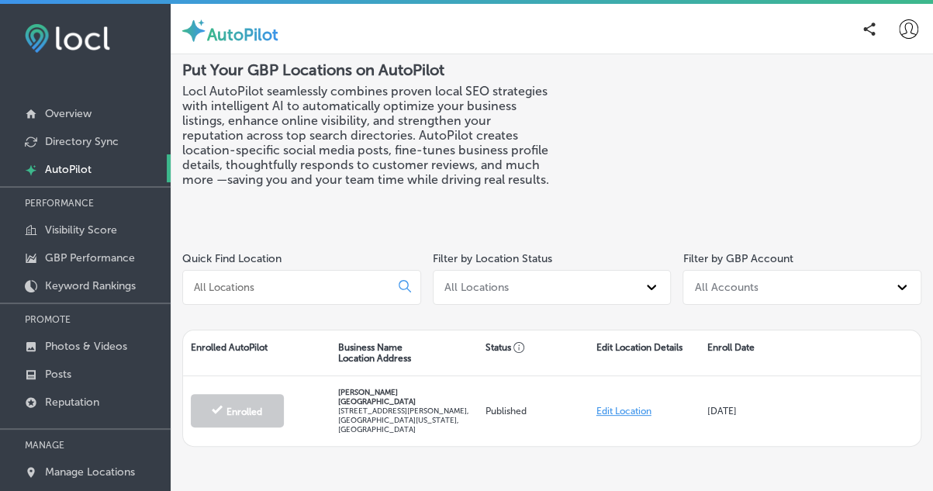
click at [96, 170] on link "Created by potrace 1.10, written by Peter Selinger 2001-2011 AutoPilot" at bounding box center [85, 168] width 171 height 28
click at [76, 373] on link "Posts" at bounding box center [85, 373] width 171 height 28
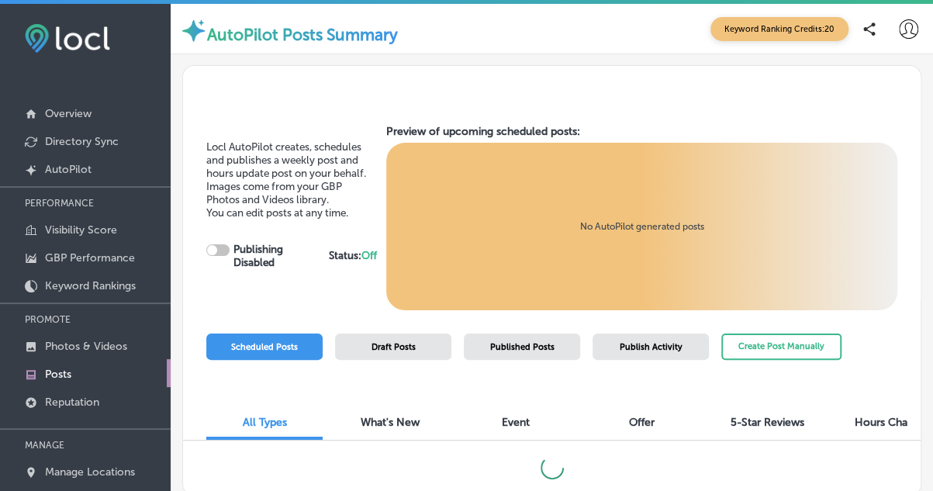
checkbox input "true"
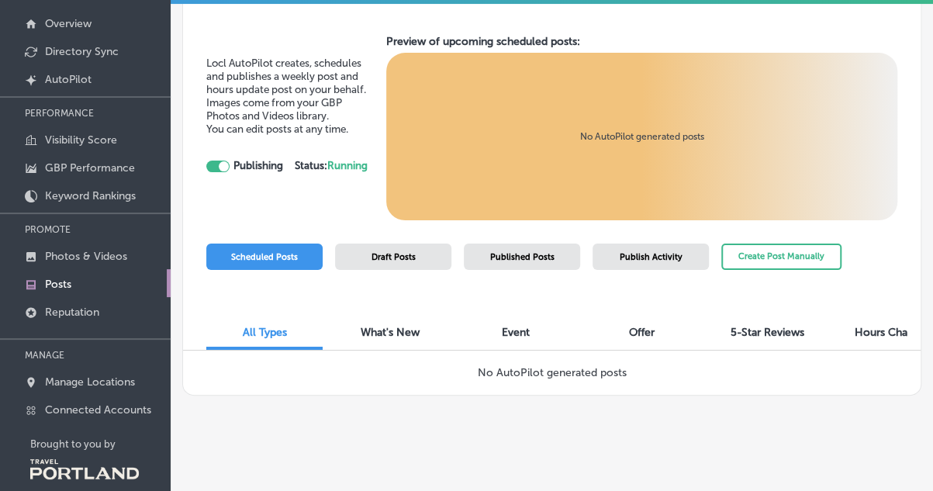
scroll to position [109, 0]
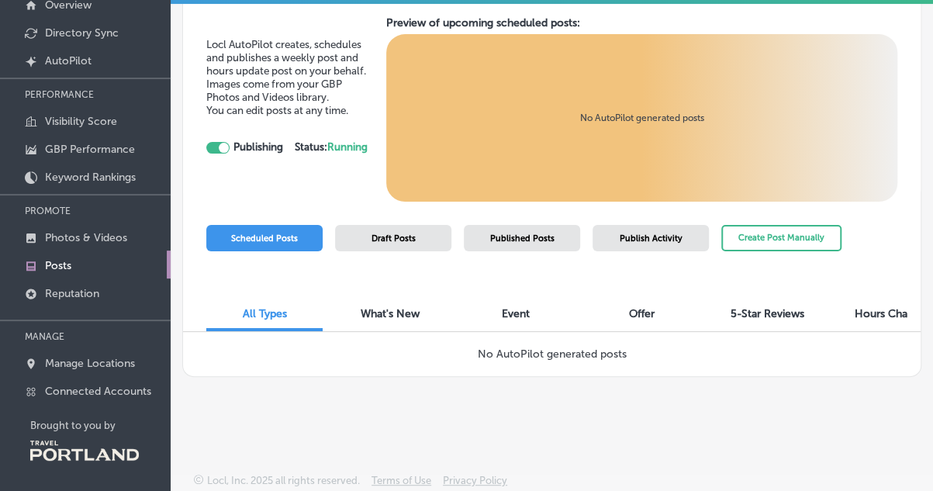
click at [286, 234] on span "Scheduled Posts" at bounding box center [264, 239] width 67 height 10
click at [365, 235] on div "Draft Posts" at bounding box center [393, 238] width 116 height 26
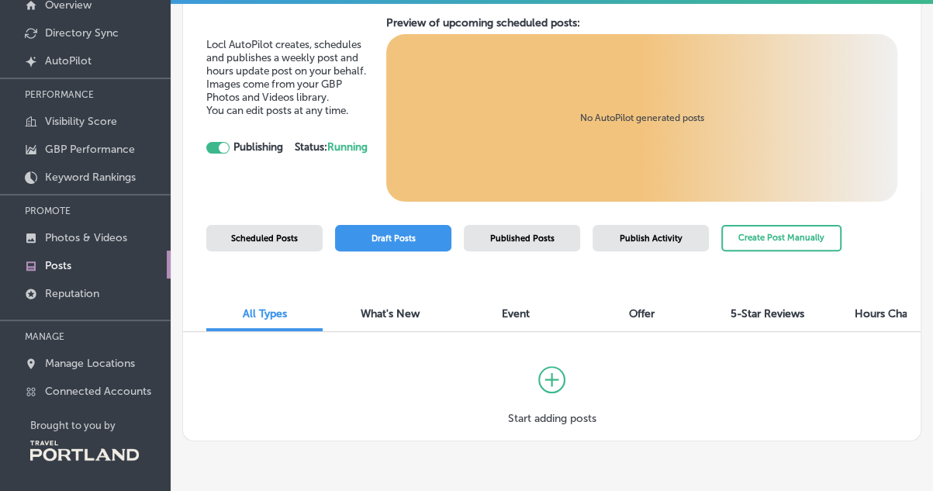
click at [502, 244] on div "Published Posts" at bounding box center [522, 238] width 116 height 26
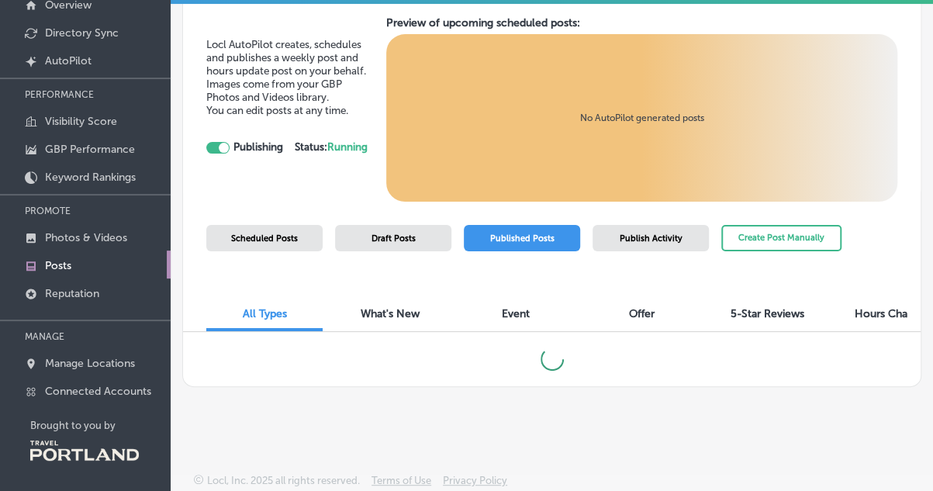
click at [670, 234] on span "Publish Activity" at bounding box center [651, 239] width 63 height 10
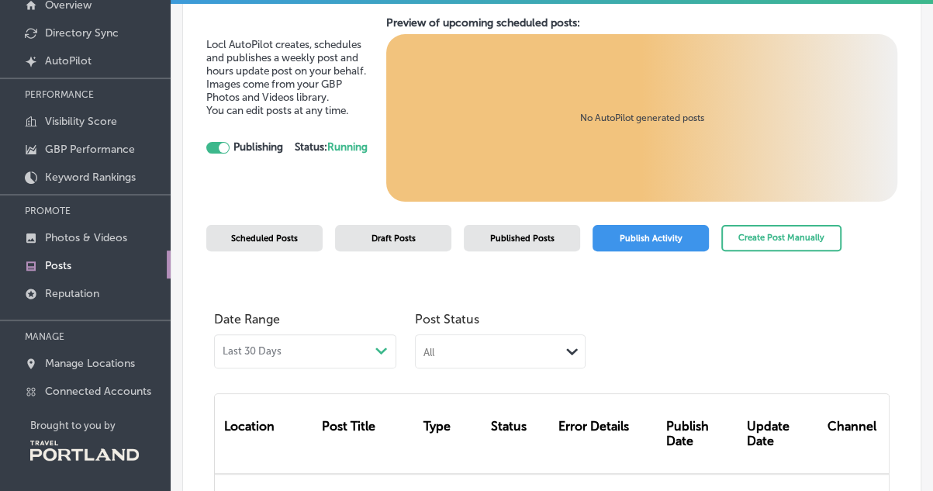
click at [524, 235] on span "Published Posts" at bounding box center [522, 239] width 64 height 10
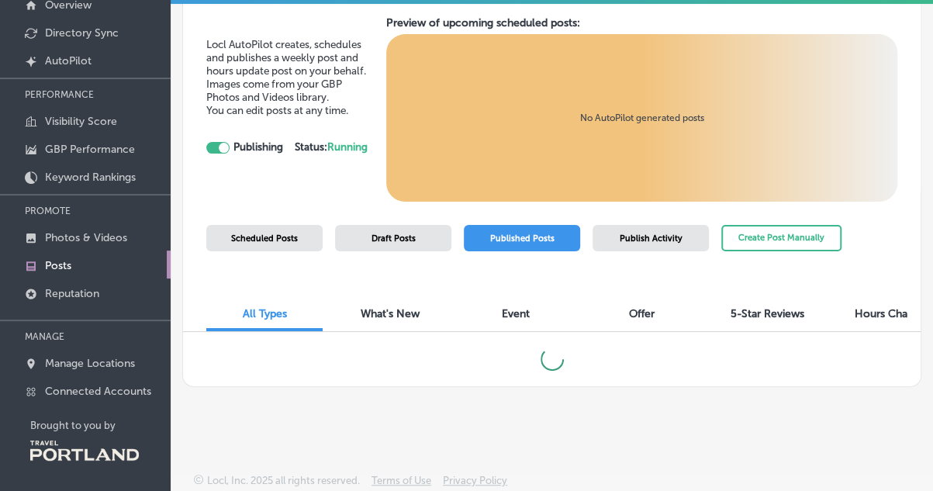
click at [785, 310] on span "5-Star Reviews" at bounding box center [768, 313] width 74 height 13
click at [87, 290] on p "Reputation" at bounding box center [72, 293] width 54 height 13
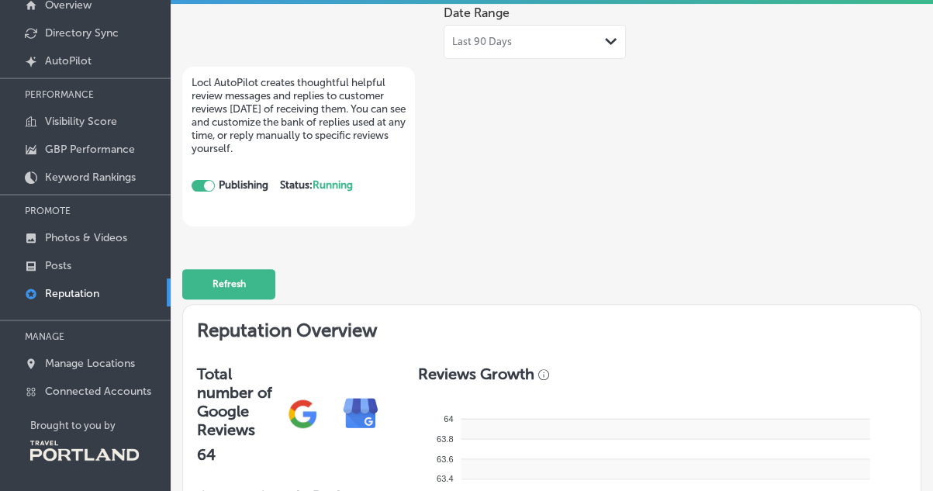
checkbox input "true"
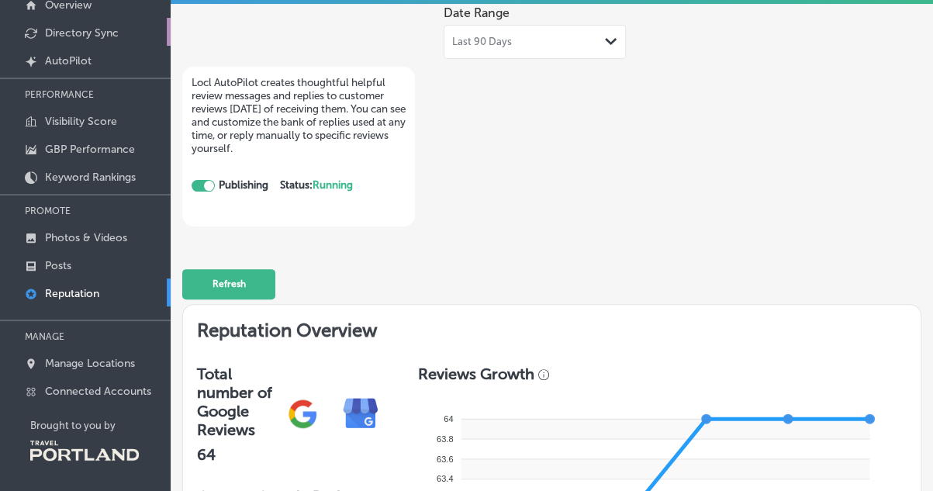
click at [78, 35] on p "Directory Sync" at bounding box center [82, 32] width 74 height 13
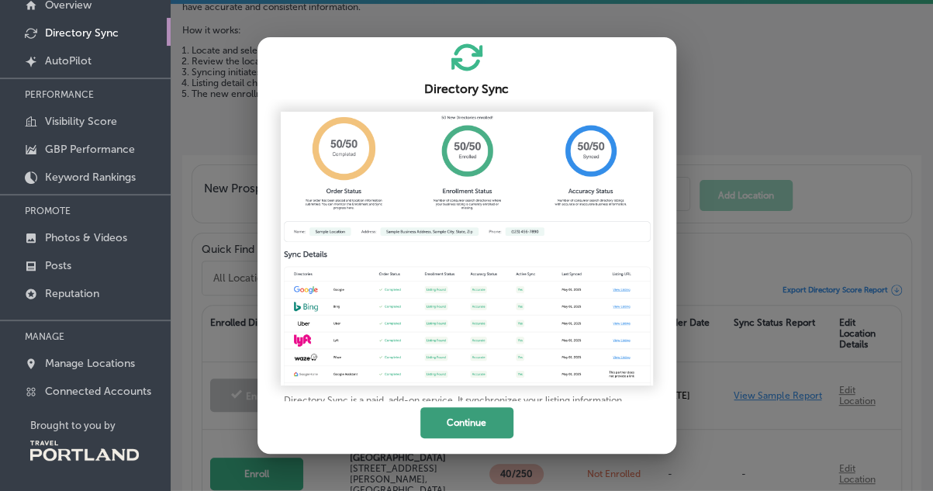
click at [475, 426] on button "Continue" at bounding box center [467, 422] width 93 height 31
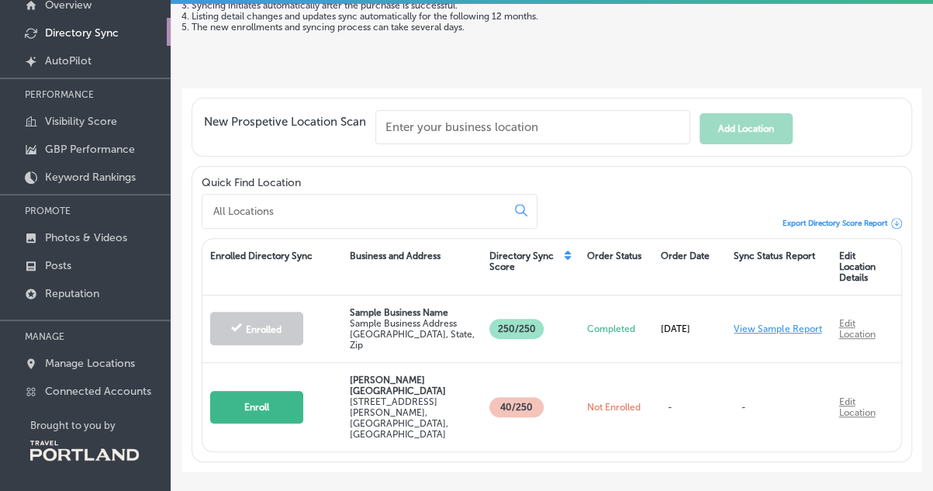
scroll to position [84, 0]
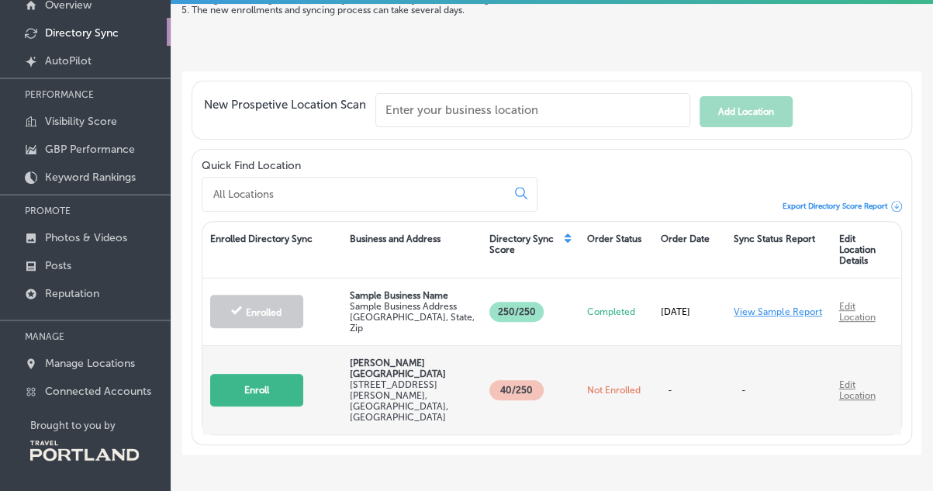
click at [269, 374] on button "Enroll" at bounding box center [256, 390] width 93 height 33
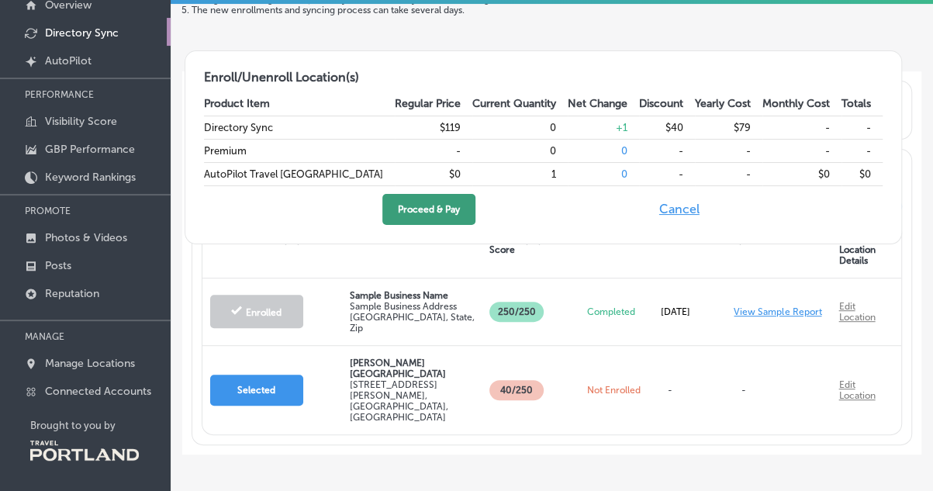
click at [476, 207] on button "Proceed & Pay" at bounding box center [428, 209] width 93 height 31
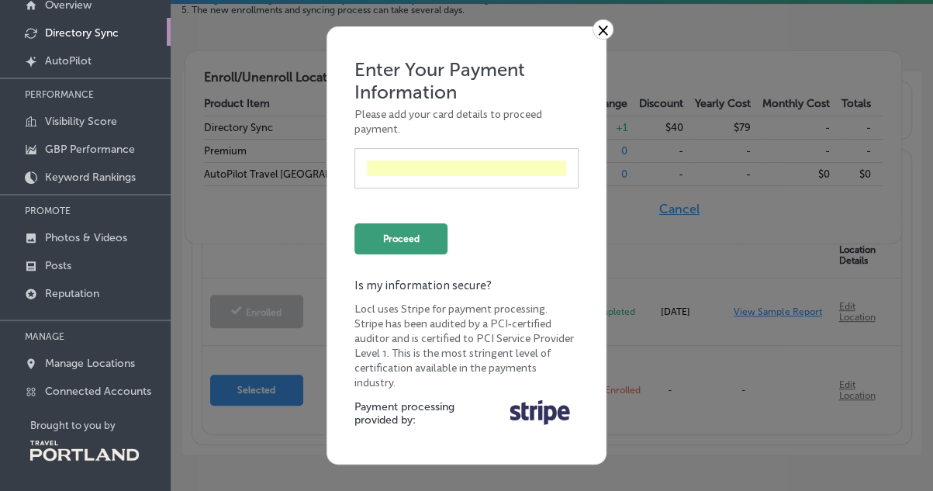
click at [433, 245] on button "Proceed" at bounding box center [401, 238] width 93 height 31
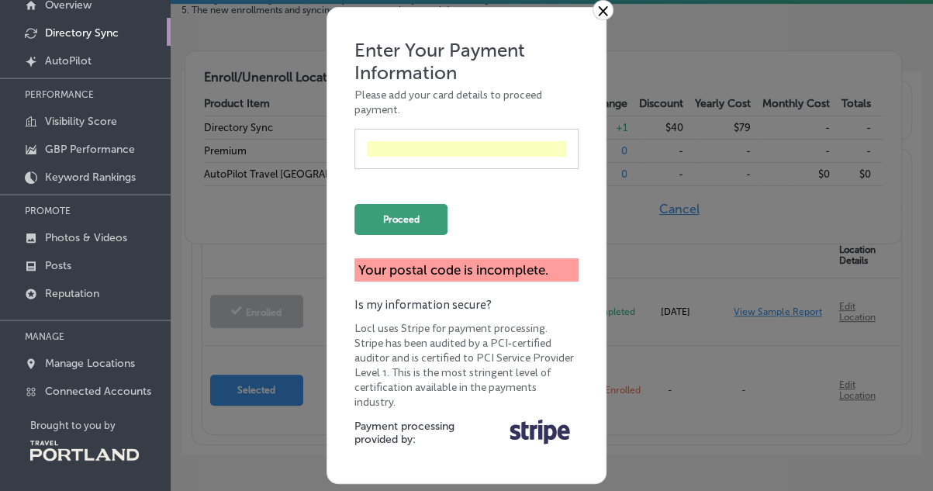
click at [404, 220] on button "Proceed" at bounding box center [401, 219] width 93 height 31
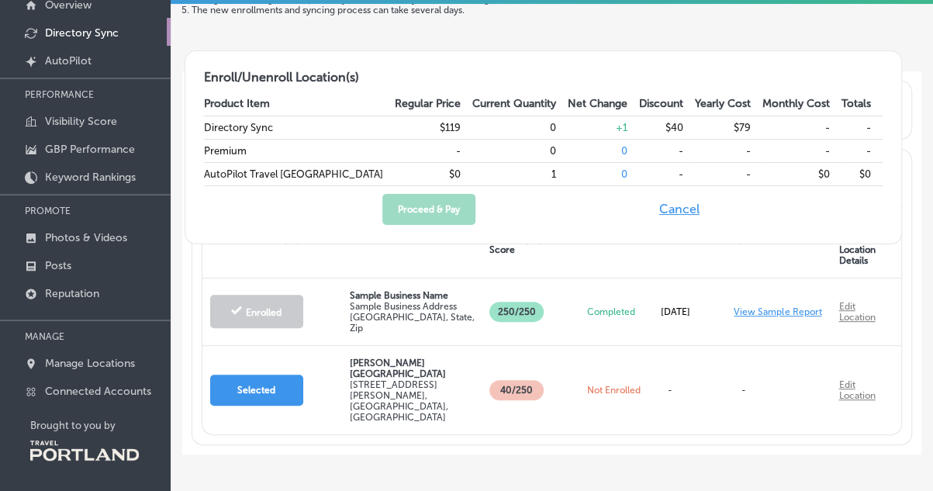
click at [543, 402] on div "New Prospetive Location Scan Add Location Quick Find Location Export Directory …" at bounding box center [551, 262] width 739 height 383
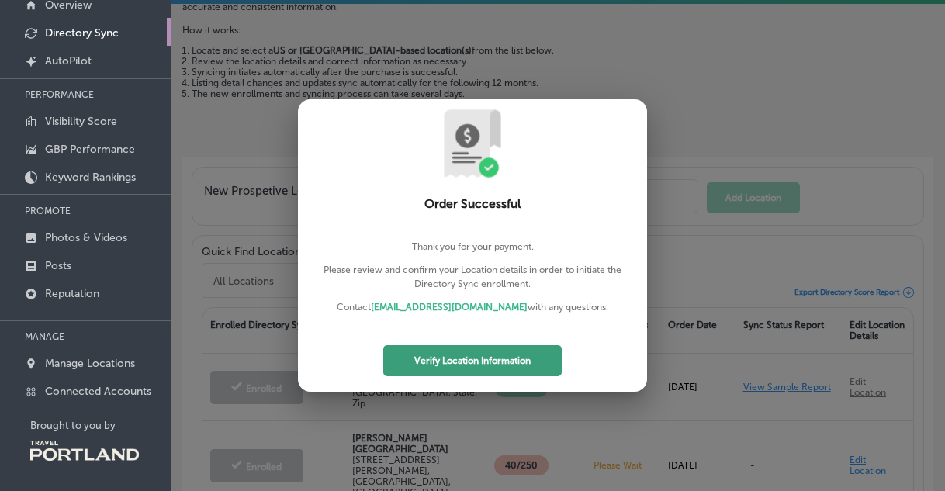
click at [529, 355] on button "Verify Location Information" at bounding box center [472, 360] width 178 height 31
select select "US"
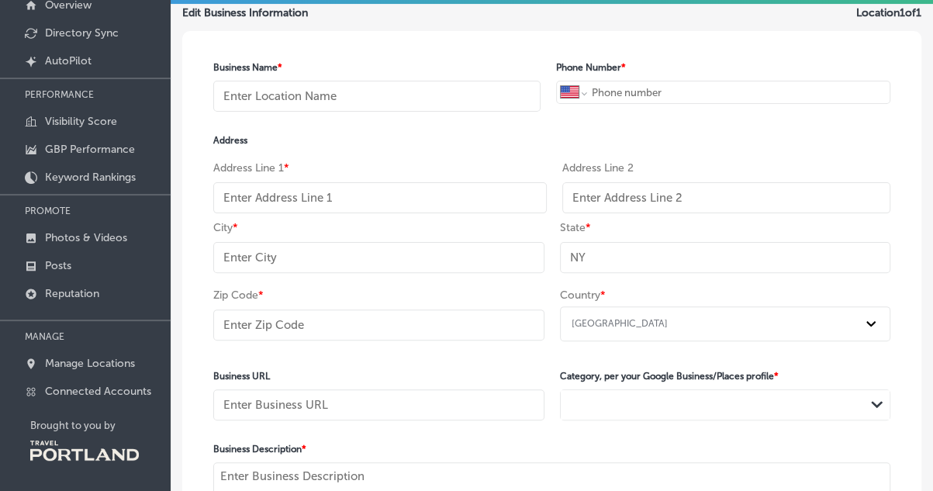
type input "[PERSON_NAME][GEOGRAPHIC_DATA]"
type input "+1 503 482 2008"
type input "5511 North Albina Avenue"
type input "Portland"
type input "OR"
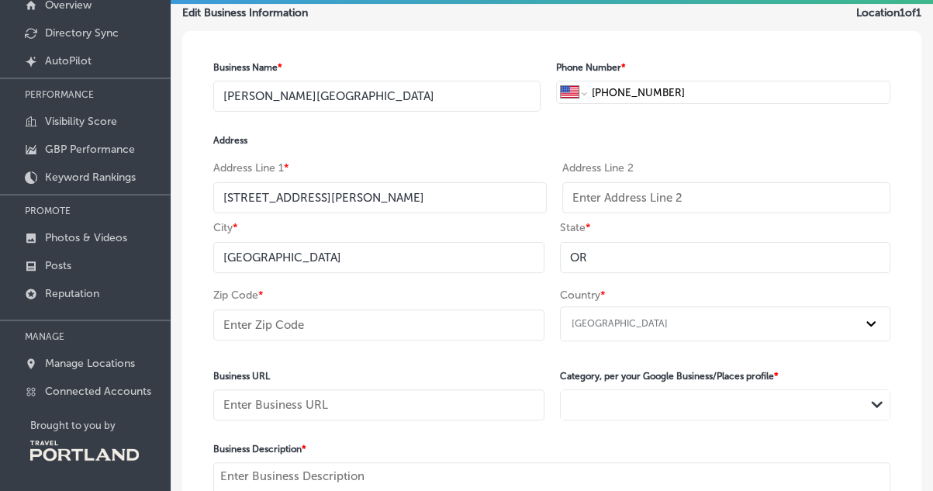
type input "97217"
type input "http://www.bakerbuilding.org/"
type textarea "Located at the corner of North Albina and Killingsworth Street, you will find N…"
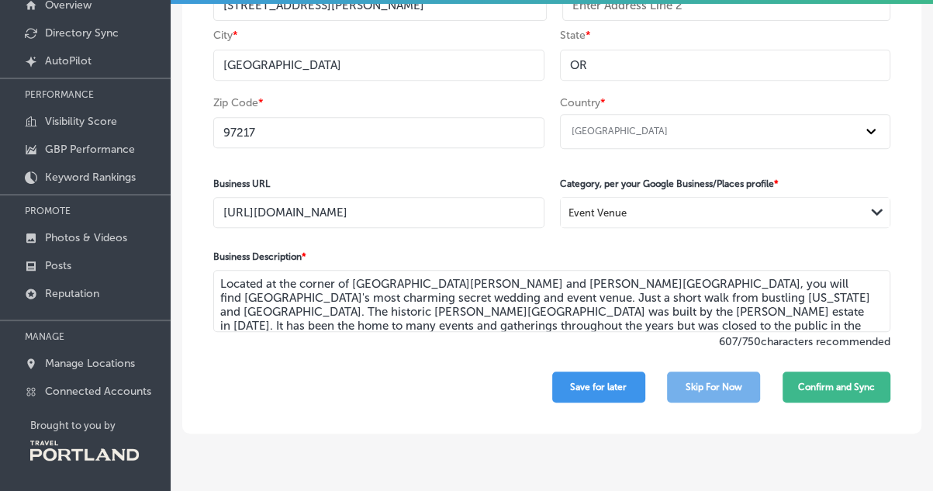
scroll to position [215, 0]
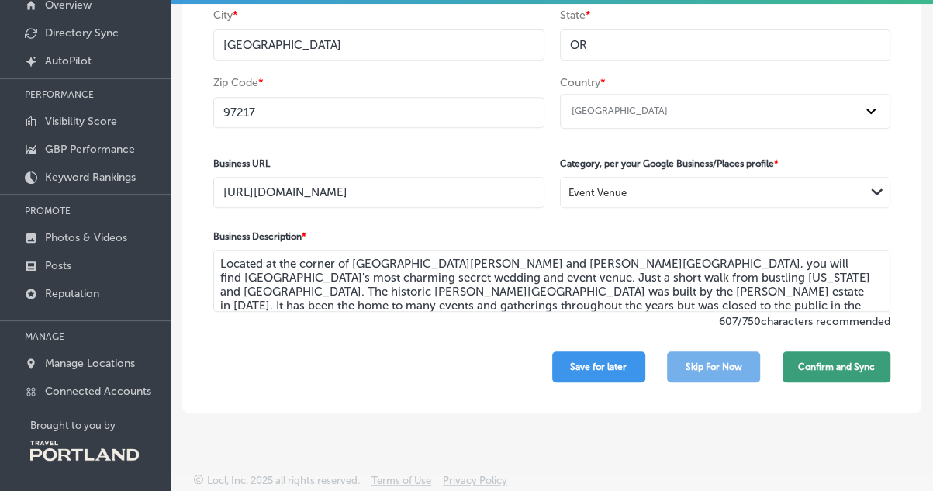
click at [843, 362] on button "Confirm and Sync" at bounding box center [837, 366] width 108 height 31
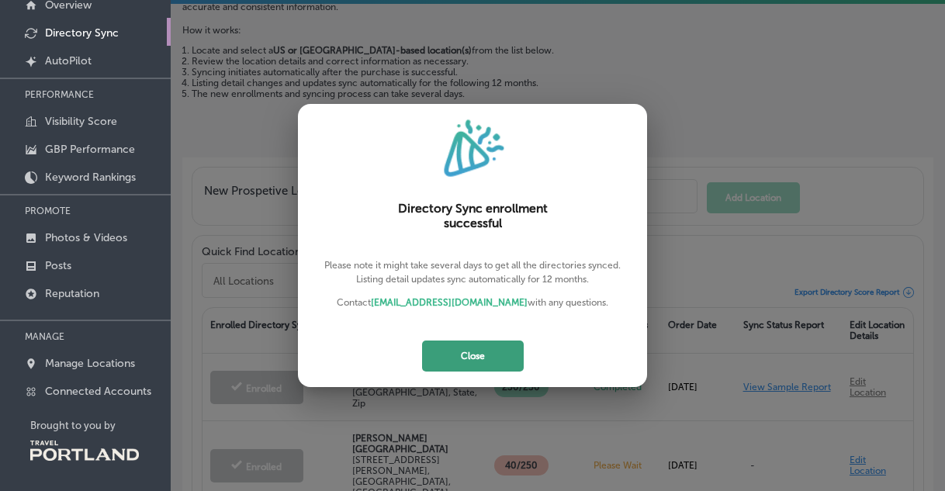
click at [493, 363] on button "Close" at bounding box center [473, 356] width 102 height 31
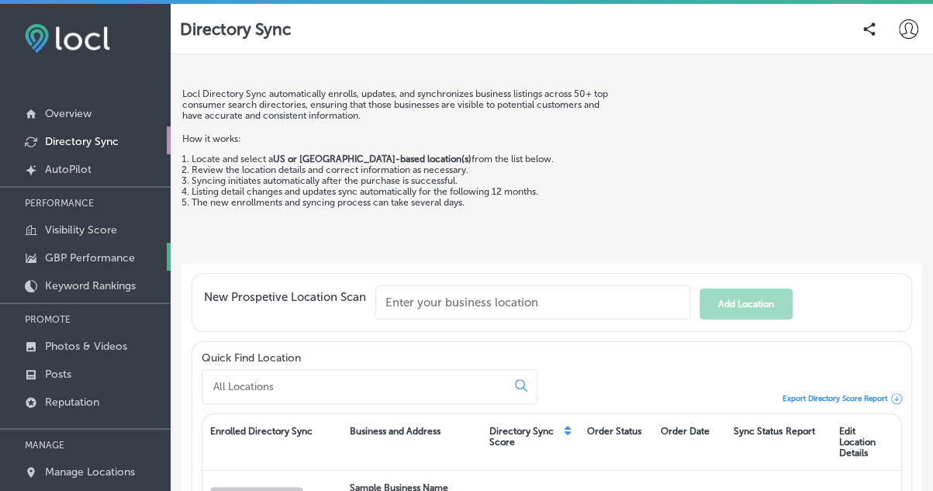
click at [101, 258] on p "GBP Performance" at bounding box center [90, 257] width 90 height 13
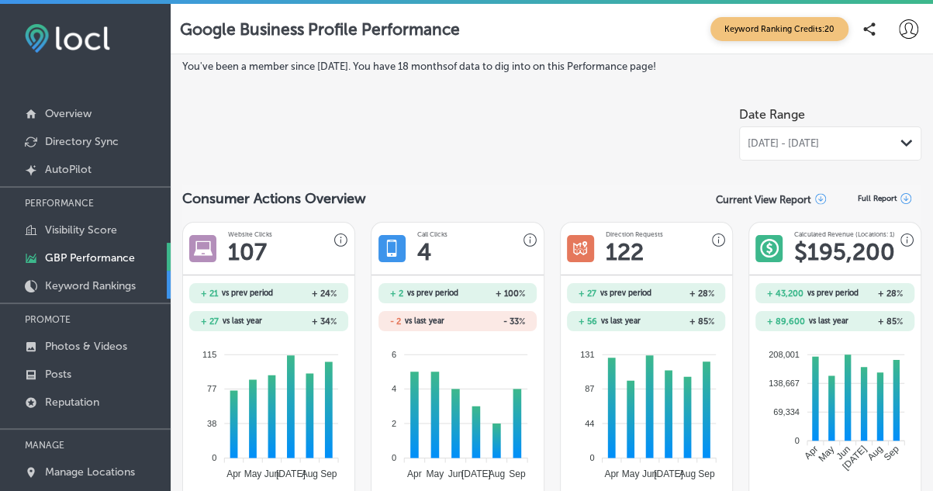
click at [93, 279] on p "Keyword Rankings" at bounding box center [90, 285] width 91 height 13
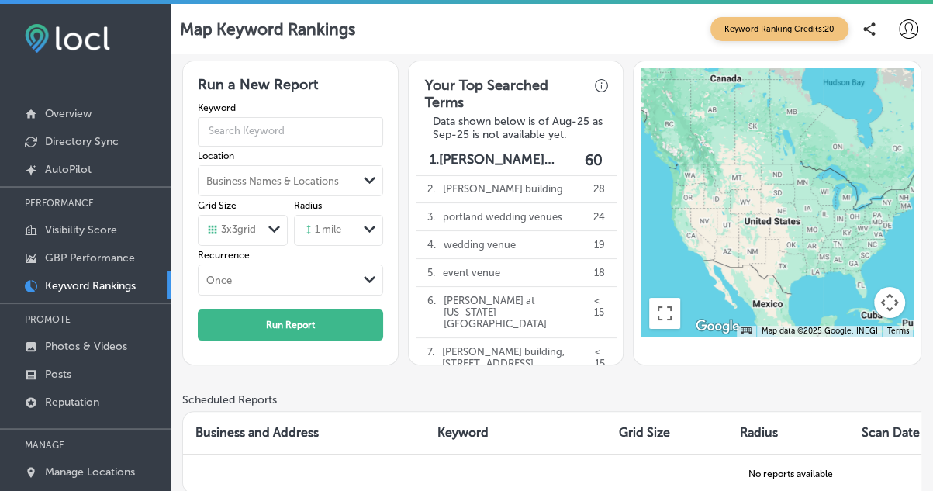
click at [745, 22] on span "Keyword Ranking Credits: 20" at bounding box center [780, 29] width 138 height 24
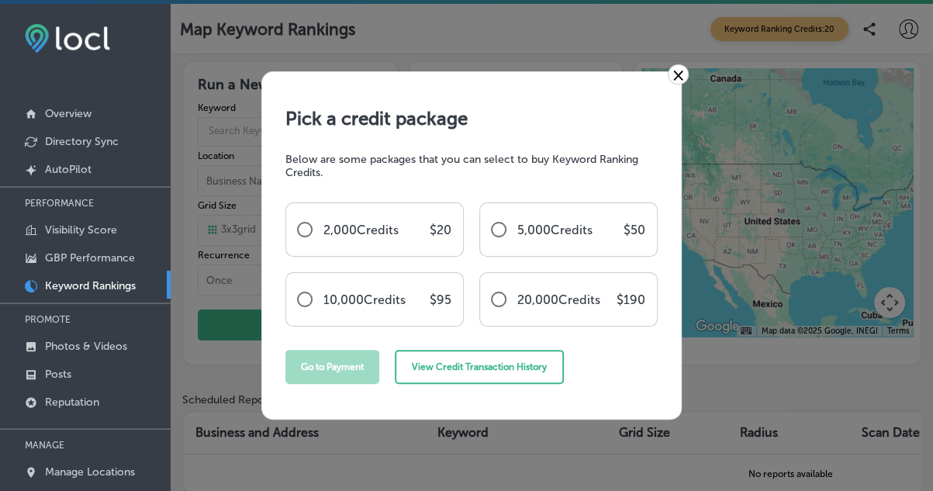
click at [675, 72] on link "×" at bounding box center [678, 74] width 21 height 20
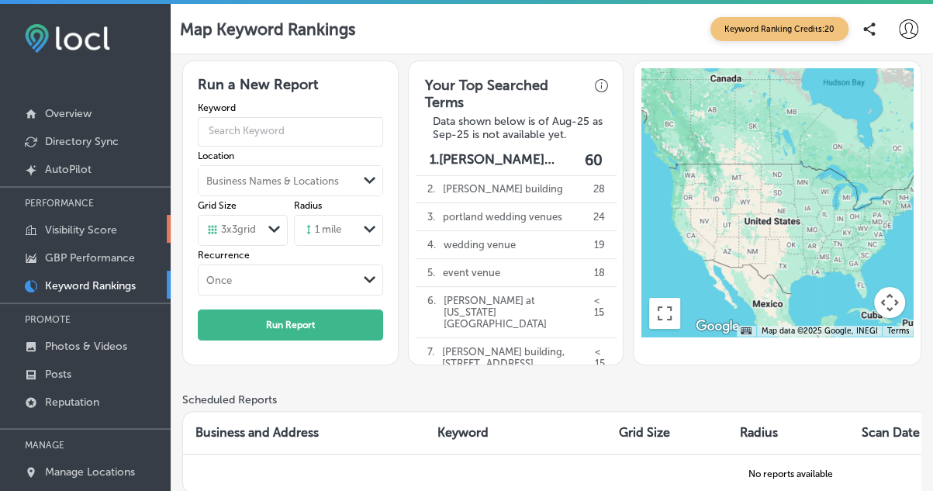
click at [74, 234] on p "Visibility Score" at bounding box center [81, 229] width 72 height 13
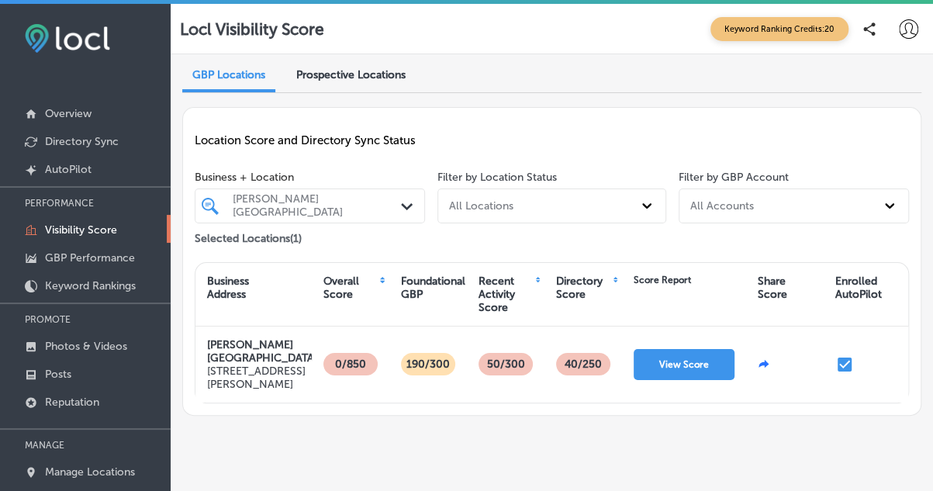
click at [337, 81] on div "Prospective Locations" at bounding box center [351, 77] width 133 height 32
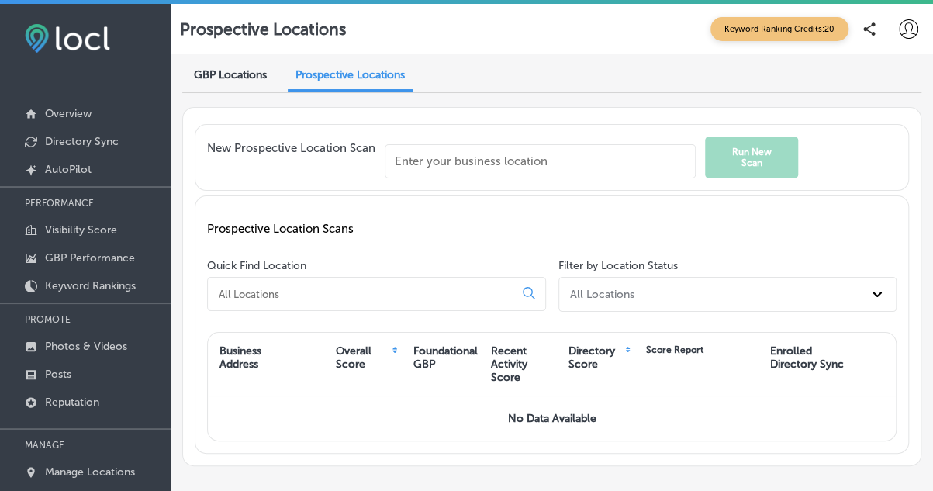
click at [248, 78] on span "GBP Locations" at bounding box center [230, 74] width 73 height 13
